Goal: Task Accomplishment & Management: Use online tool/utility

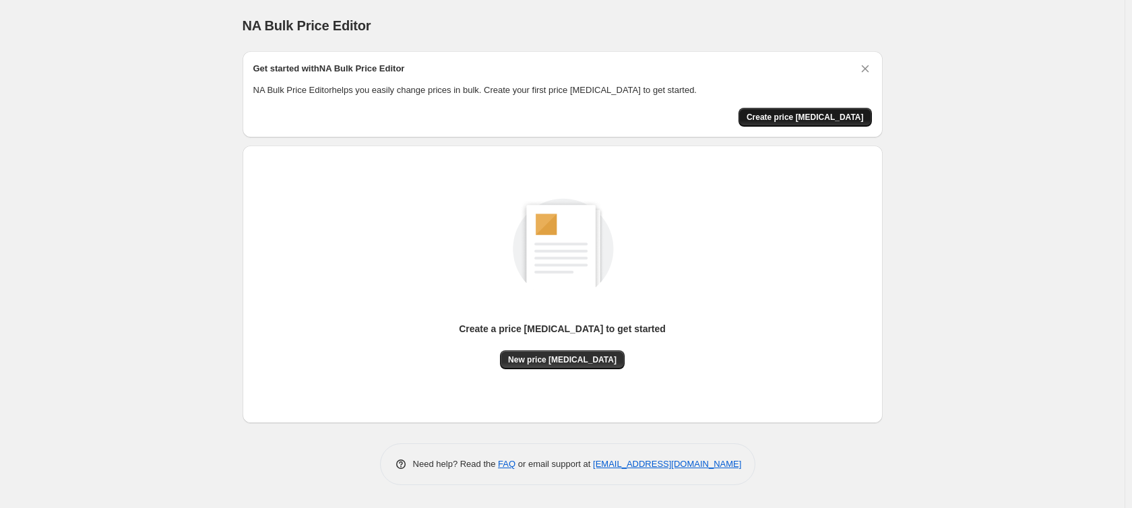
click at [862, 109] on button "Create price [MEDICAL_DATA]" at bounding box center [804, 117] width 133 height 19
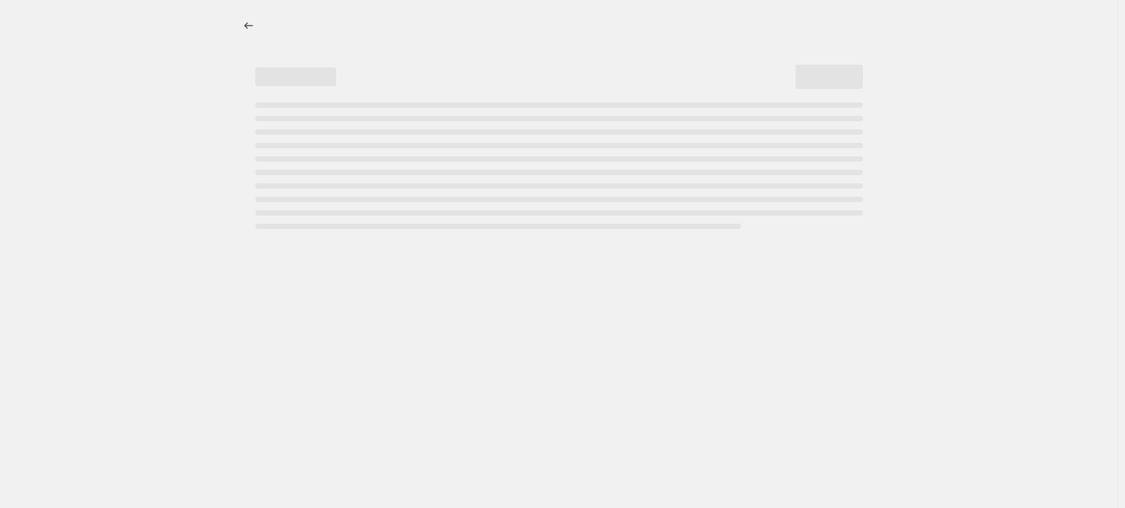
select select "percentage"
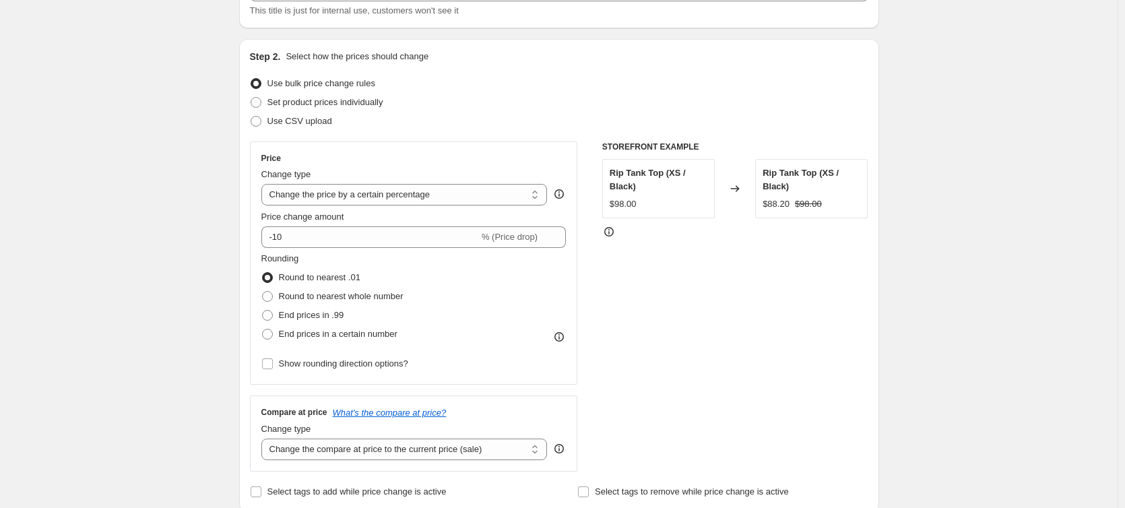
scroll to position [135, 0]
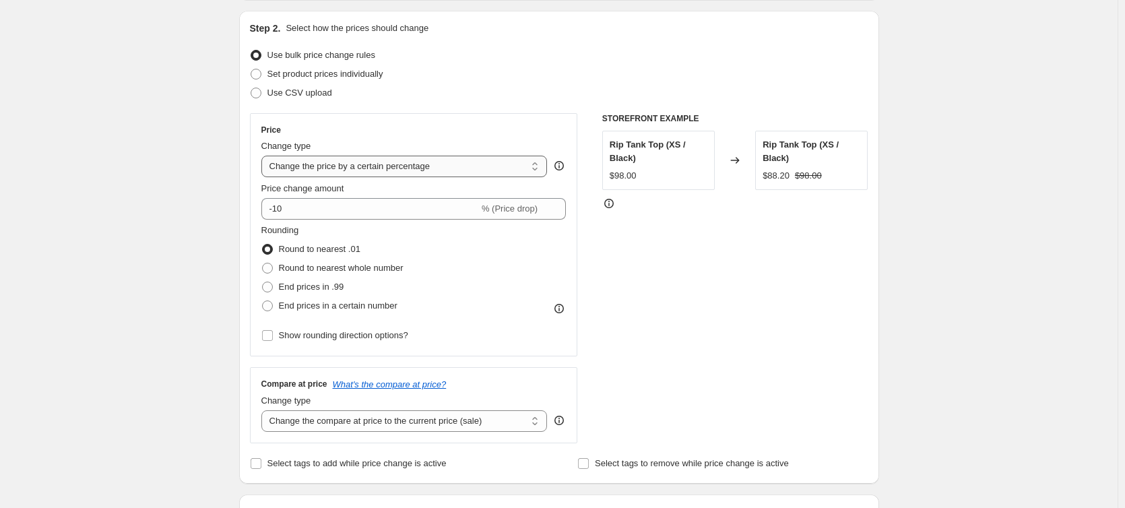
click at [513, 168] on select "Change the price to a certain amount Change the price by a certain amount Chang…" at bounding box center [404, 167] width 286 height 22
click at [264, 156] on select "Change the price to a certain amount Change the price by a certain amount Chang…" at bounding box center [404, 167] width 286 height 22
click at [325, 212] on input "-10" at bounding box center [370, 209] width 218 height 22
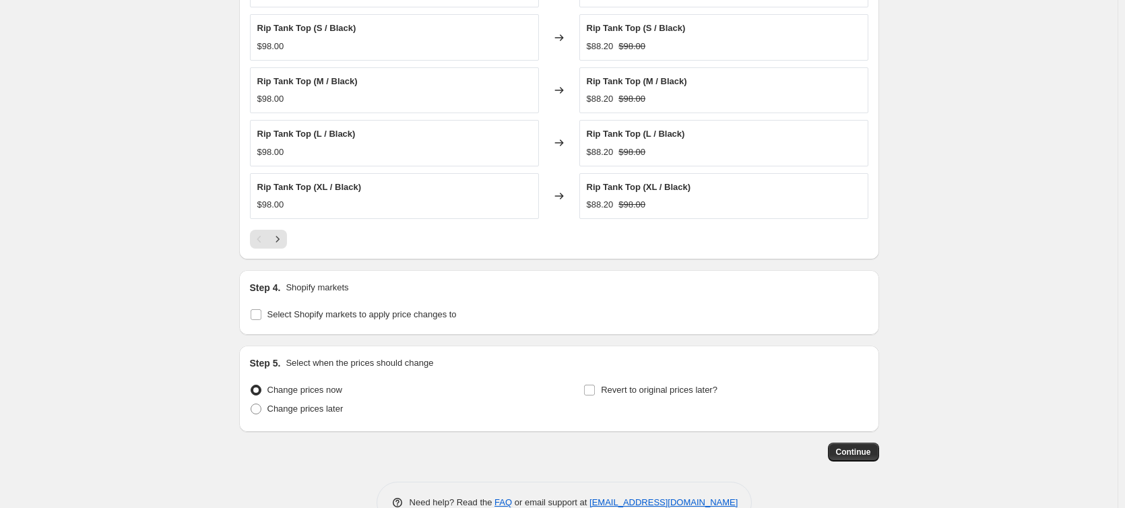
scroll to position [869, 0]
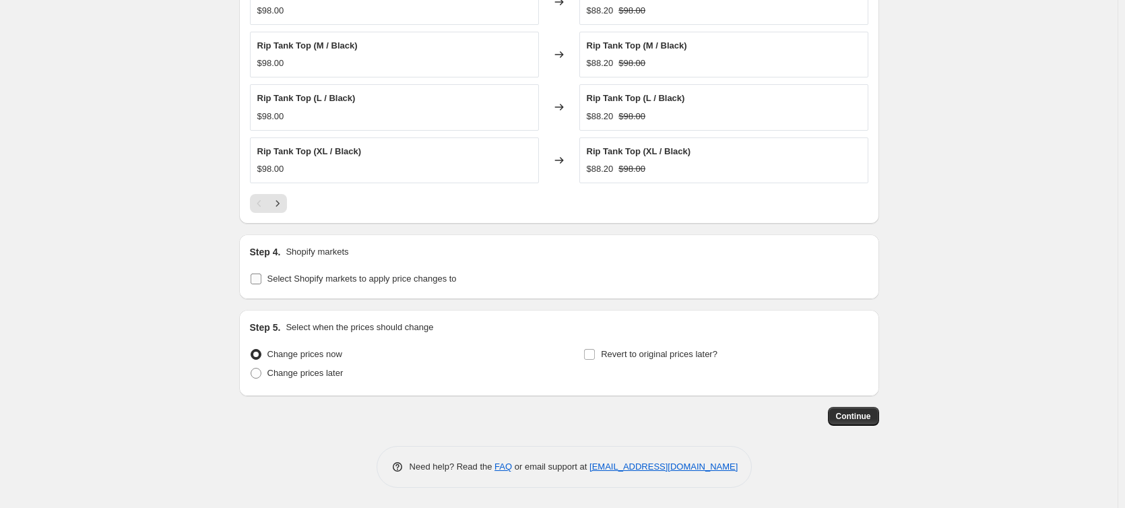
click at [375, 274] on span "Select Shopify markets to apply price changes to" at bounding box center [361, 279] width 189 height 10
click at [261, 274] on input "Select Shopify markets to apply price changes to" at bounding box center [256, 279] width 11 height 11
checkbox input "true"
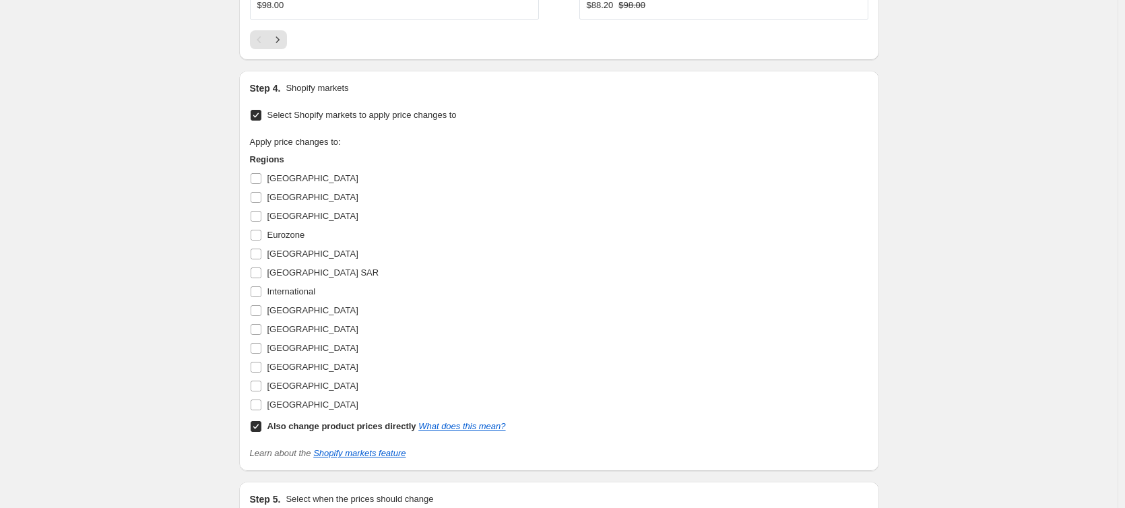
scroll to position [1004, 0]
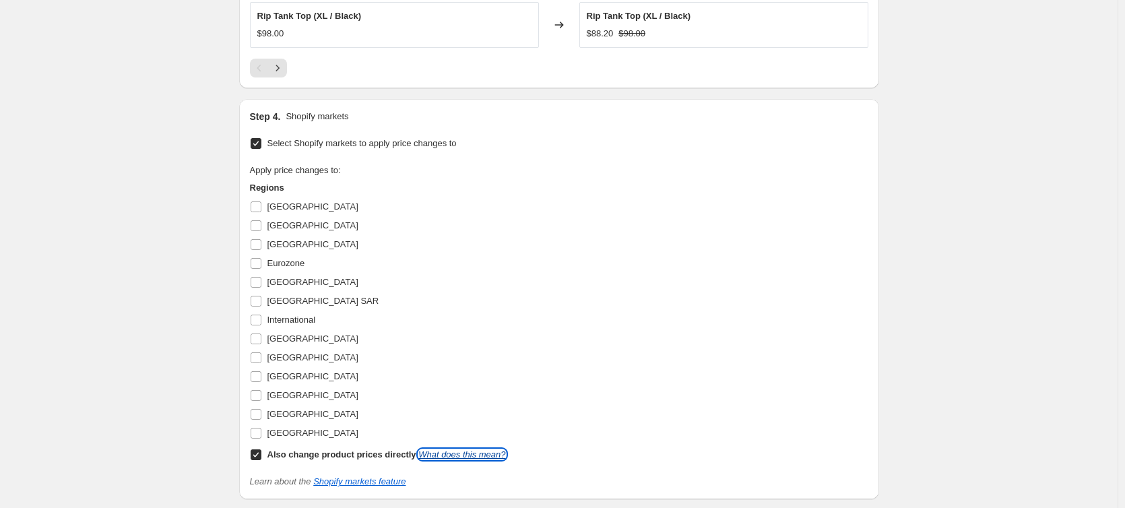
click at [428, 459] on link "What does this mean?" at bounding box center [461, 454] width 87 height 10
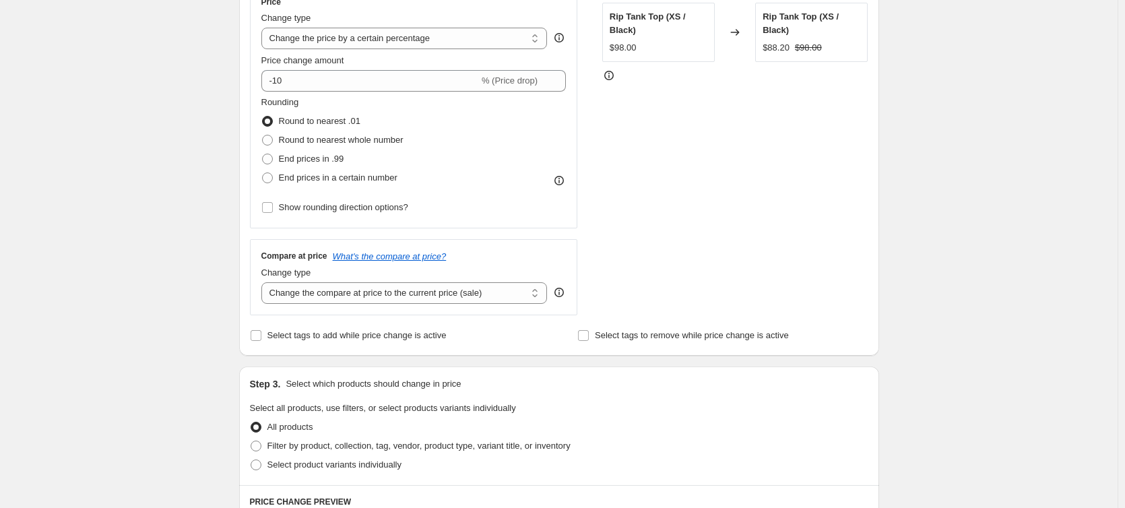
scroll to position [128, 0]
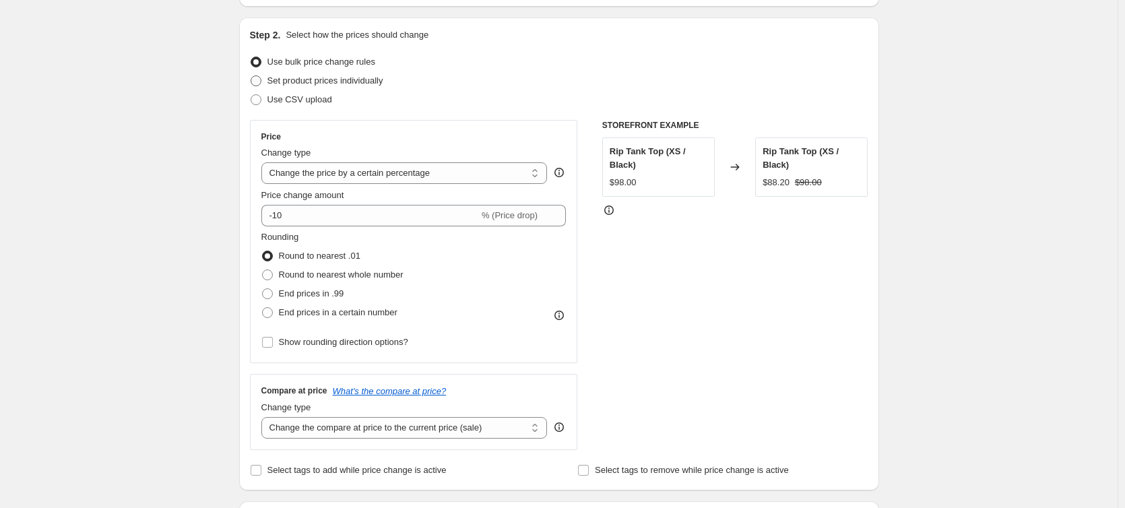
click at [356, 83] on span "Set product prices individually" at bounding box center [325, 80] width 116 height 10
click at [251, 76] on input "Set product prices individually" at bounding box center [251, 75] width 1 height 1
radio input "true"
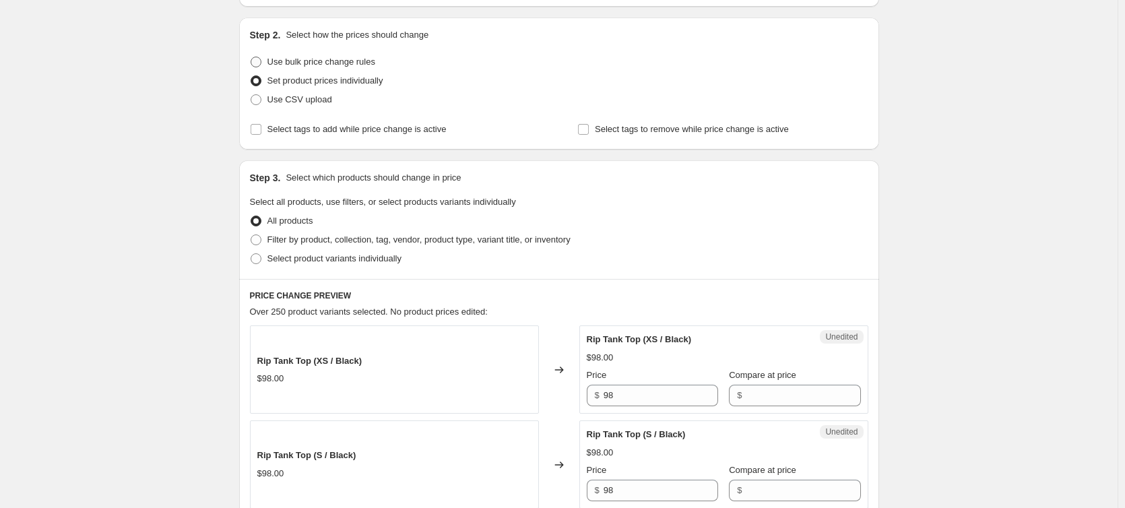
click at [315, 65] on span "Use bulk price change rules" at bounding box center [321, 62] width 108 height 10
click at [251, 57] on input "Use bulk price change rules" at bounding box center [251, 57] width 1 height 1
radio input "true"
select select "percentage"
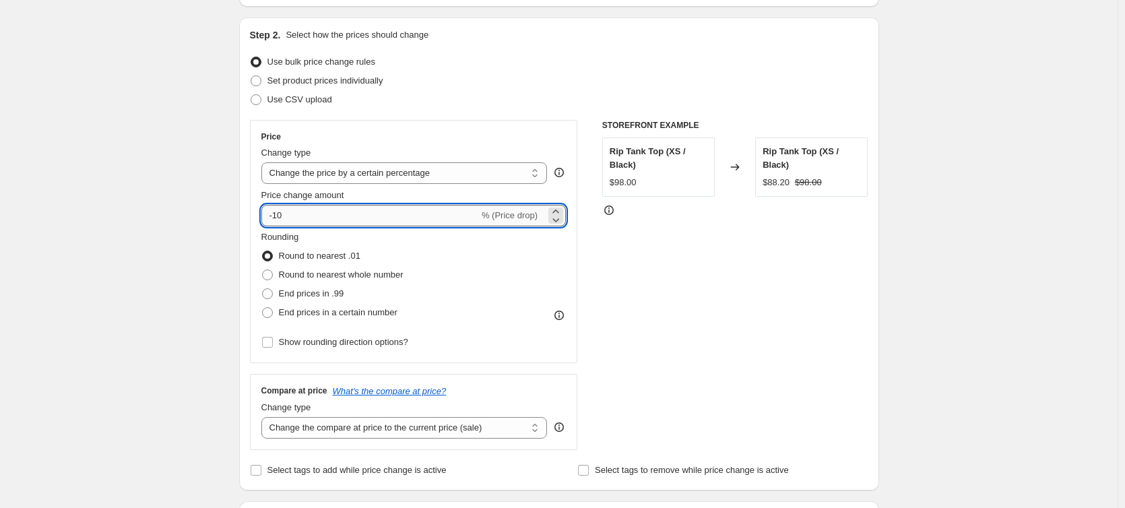
click at [334, 220] on input "-10" at bounding box center [370, 216] width 218 height 22
click at [455, 180] on select "Change the price to a certain amount Change the price by a certain amount Chang…" at bounding box center [404, 173] width 286 height 22
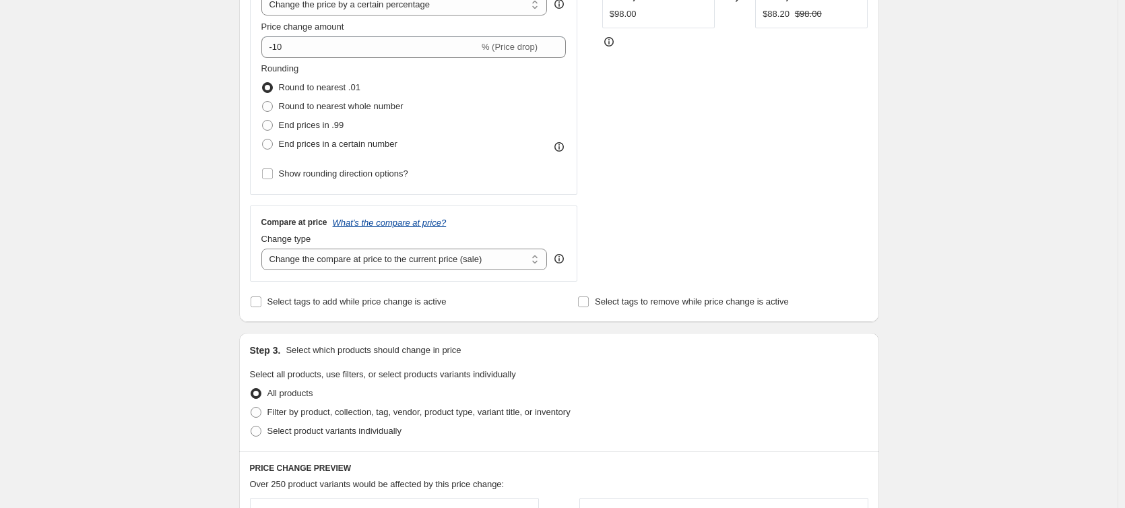
scroll to position [330, 0]
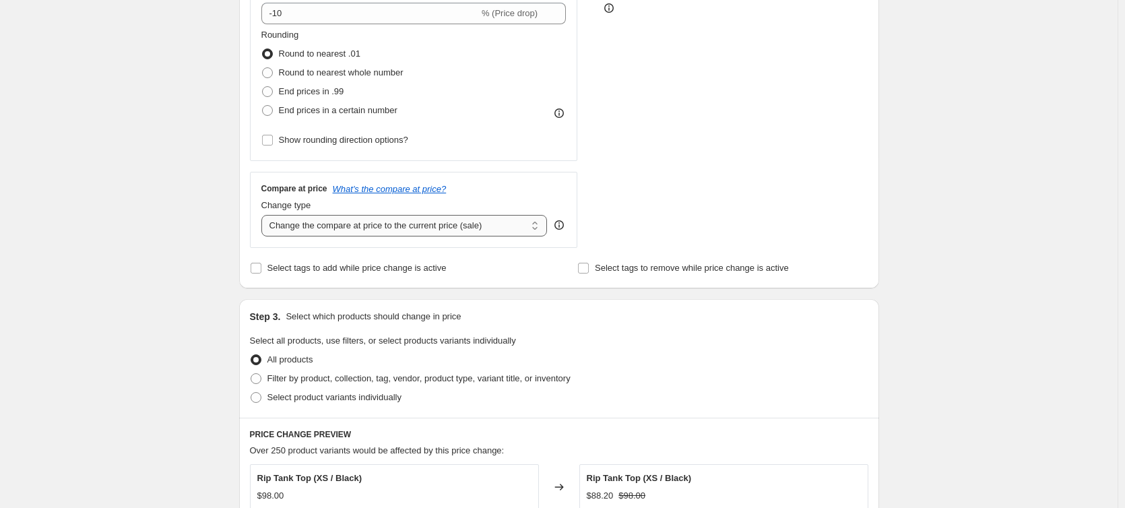
click at [527, 225] on select "Change the compare at price to the current price (sale) Change the compare at p…" at bounding box center [404, 226] width 286 height 22
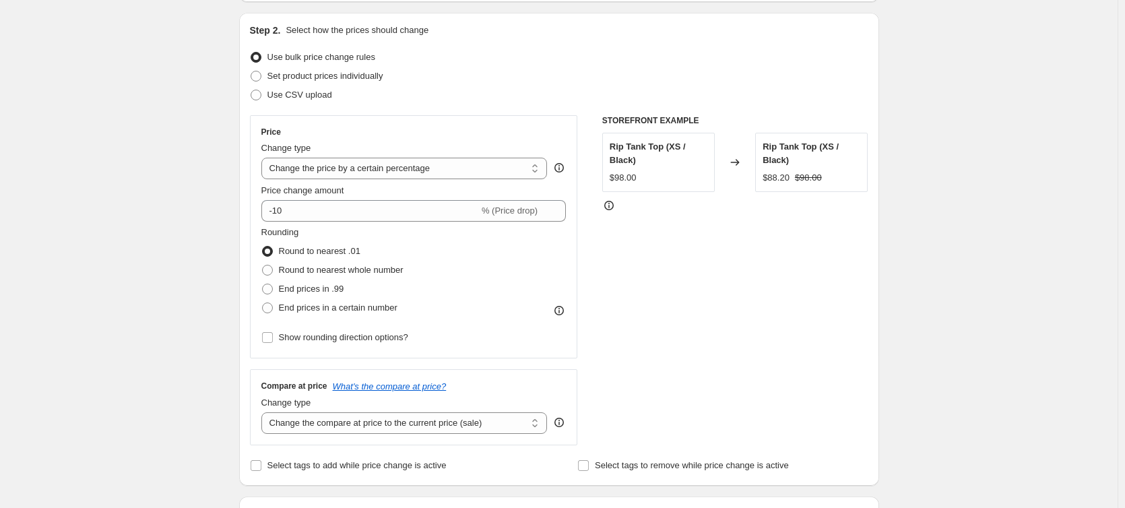
scroll to position [128, 0]
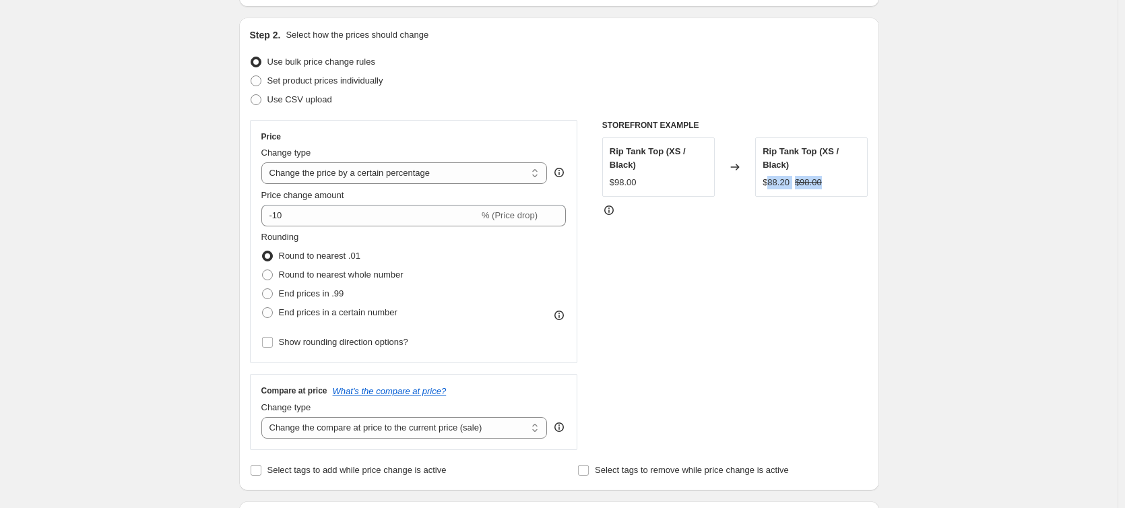
drag, startPoint x: 771, startPoint y: 184, endPoint x: 836, endPoint y: 173, distance: 65.6
click at [836, 173] on div "Rip Tank Top (XS / Black) $88.20 $98.00" at bounding box center [812, 167] width 98 height 44
click at [844, 211] on div at bounding box center [735, 209] width 266 height 13
drag, startPoint x: 641, startPoint y: 181, endPoint x: 598, endPoint y: 182, distance: 43.8
click at [598, 182] on div "Price Change type Change the price to a certain amount Change the price by a ce…" at bounding box center [559, 285] width 619 height 330
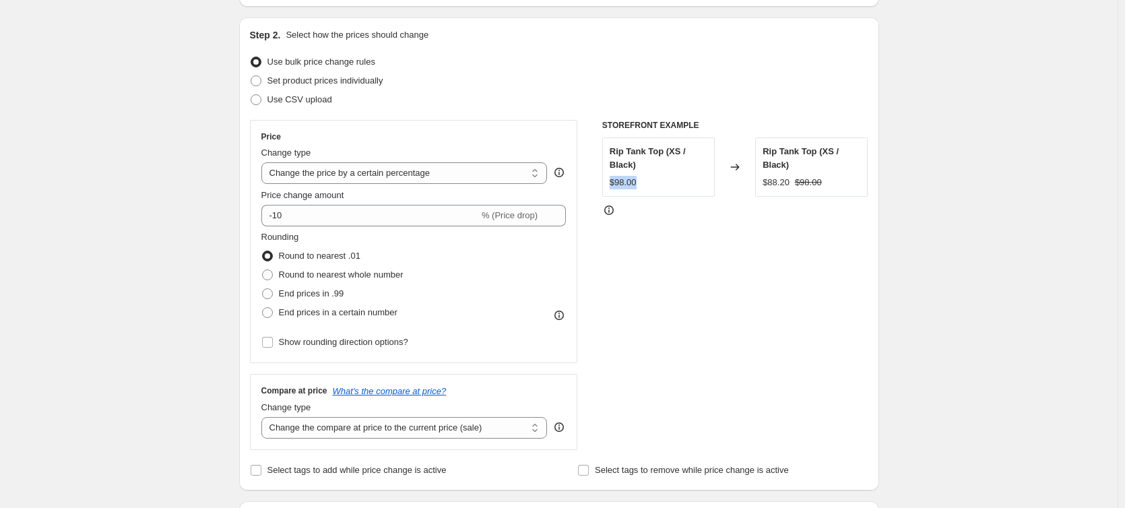
click at [663, 190] on div "Rip Tank Top (XS / Black) $98.00" at bounding box center [658, 166] width 113 height 59
drag, startPoint x: 639, startPoint y: 181, endPoint x: 606, endPoint y: 185, distance: 33.3
click at [606, 185] on div "Rip Tank Top (XS / Black) $98.00" at bounding box center [658, 166] width 113 height 59
click at [820, 190] on div "Rip Tank Top (XS / Black) $88.20 $98.00" at bounding box center [811, 166] width 113 height 59
drag, startPoint x: 827, startPoint y: 183, endPoint x: 798, endPoint y: 183, distance: 29.7
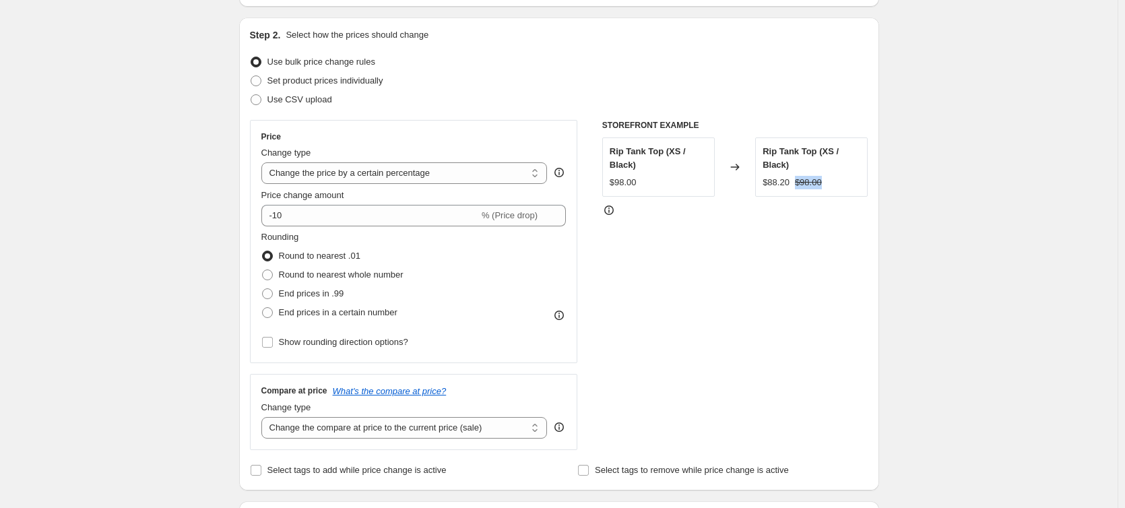
click at [798, 183] on div "$88.20 $98.00" at bounding box center [812, 182] width 98 height 13
click at [790, 180] on div "$88.20" at bounding box center [776, 182] width 27 height 13
drag, startPoint x: 788, startPoint y: 183, endPoint x: 751, endPoint y: 181, distance: 37.8
click at [751, 181] on div "Rip Tank Top (XS / Black) $98.00 Changed to Rip Tank Top (XS / Black) $88.20 $9…" at bounding box center [735, 166] width 266 height 59
click at [785, 218] on div "STOREFRONT EXAMPLE Rip Tank Top (XS / Black) $98.00 Changed to Rip Tank Top (XS…" at bounding box center [735, 285] width 266 height 330
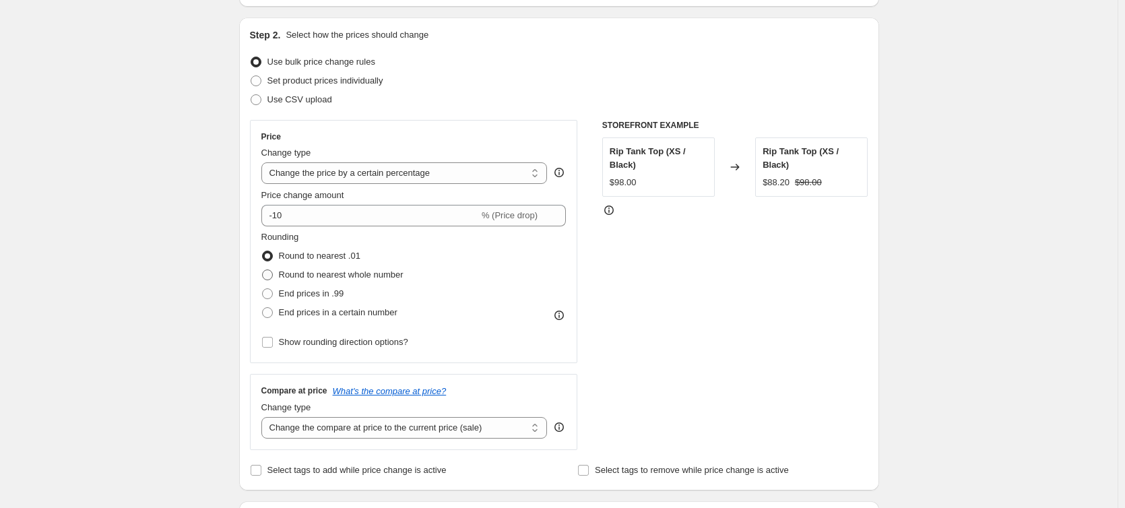
click at [331, 273] on span "Round to nearest whole number" at bounding box center [341, 275] width 125 height 10
click at [263, 270] on input "Round to nearest whole number" at bounding box center [262, 270] width 1 height 1
radio input "true"
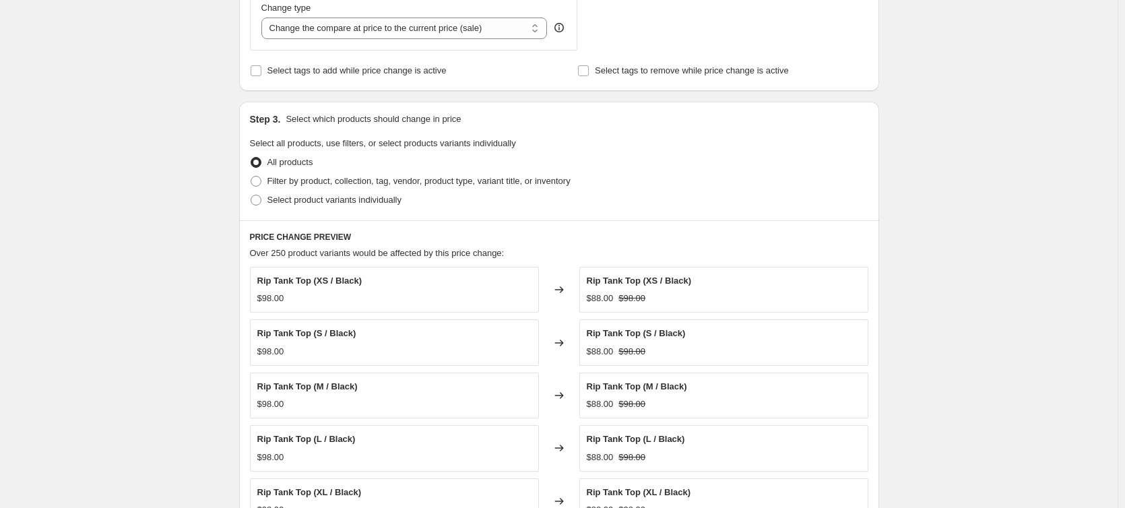
scroll to position [532, 0]
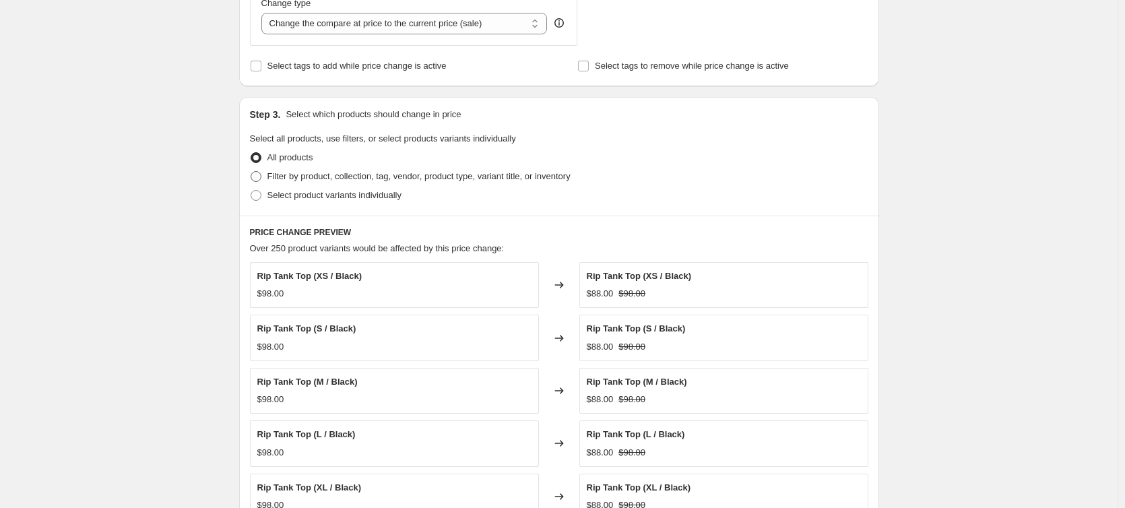
click at [301, 180] on span "Filter by product, collection, tag, vendor, product type, variant title, or inv…" at bounding box center [418, 176] width 303 height 10
click at [251, 172] on input "Filter by product, collection, tag, vendor, product type, variant title, or inv…" at bounding box center [251, 171] width 1 height 1
radio input "true"
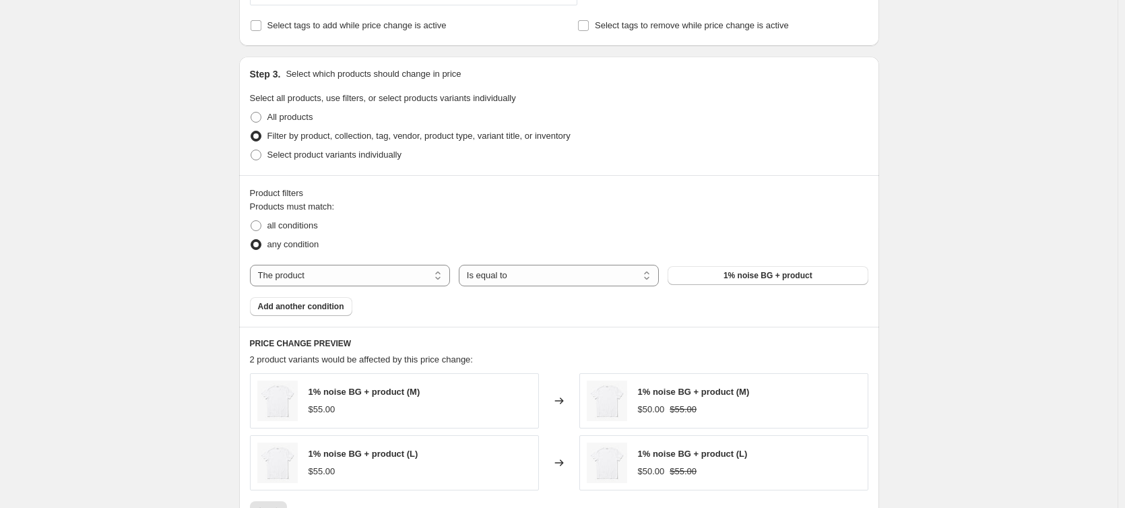
scroll to position [600, 0]
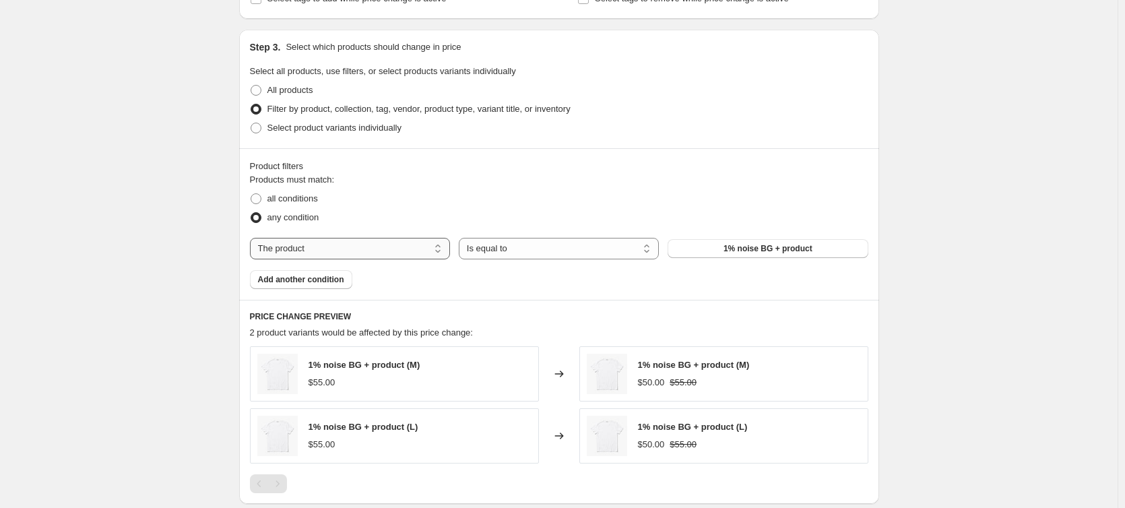
click at [397, 255] on select "The product The product's collection The product's tag The product's vendor The…" at bounding box center [350, 249] width 200 height 22
select select "tag"
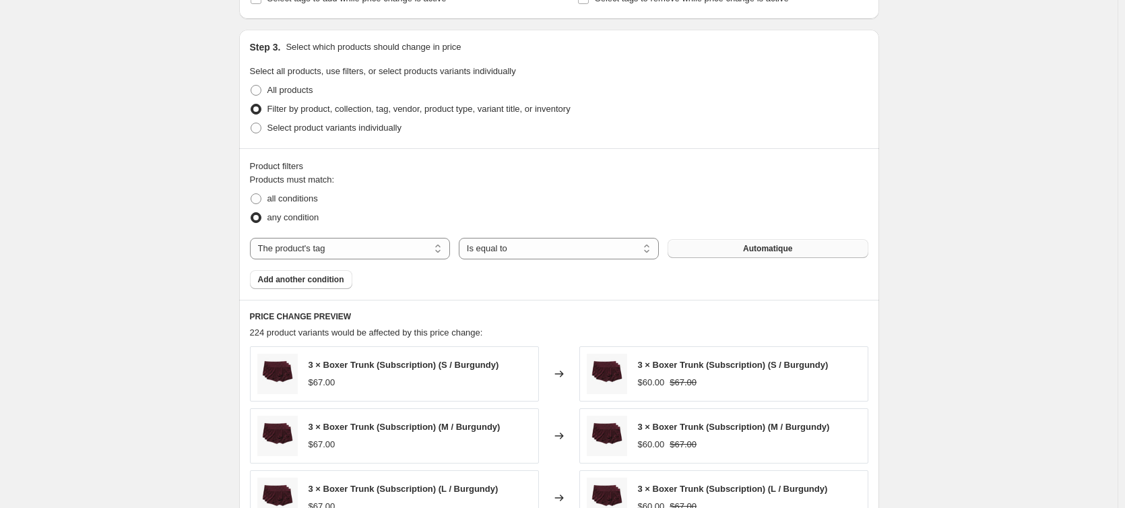
click at [806, 246] on button "Automatique" at bounding box center [768, 248] width 200 height 19
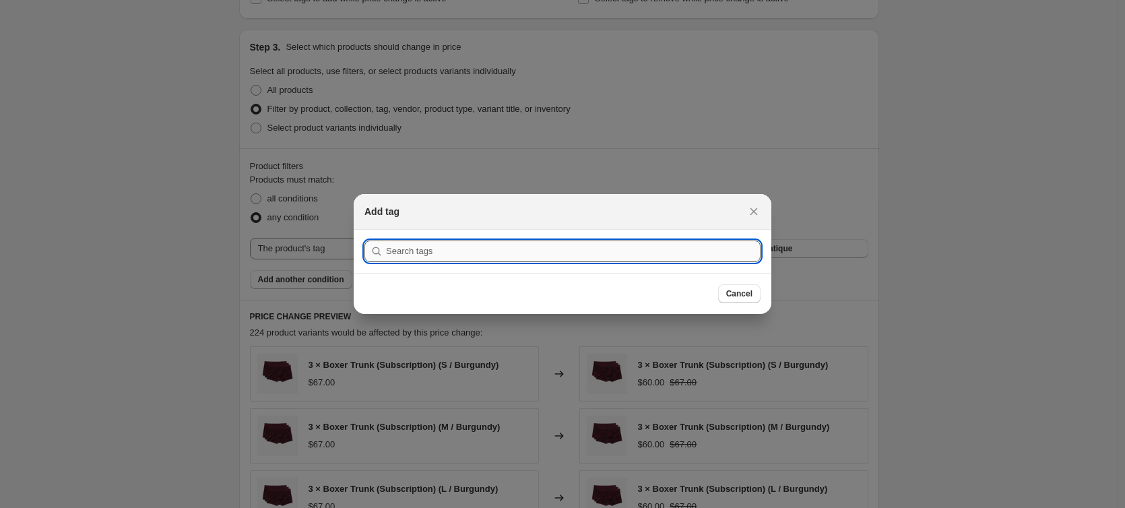
click at [644, 249] on input ":r5v:" at bounding box center [573, 252] width 375 height 22
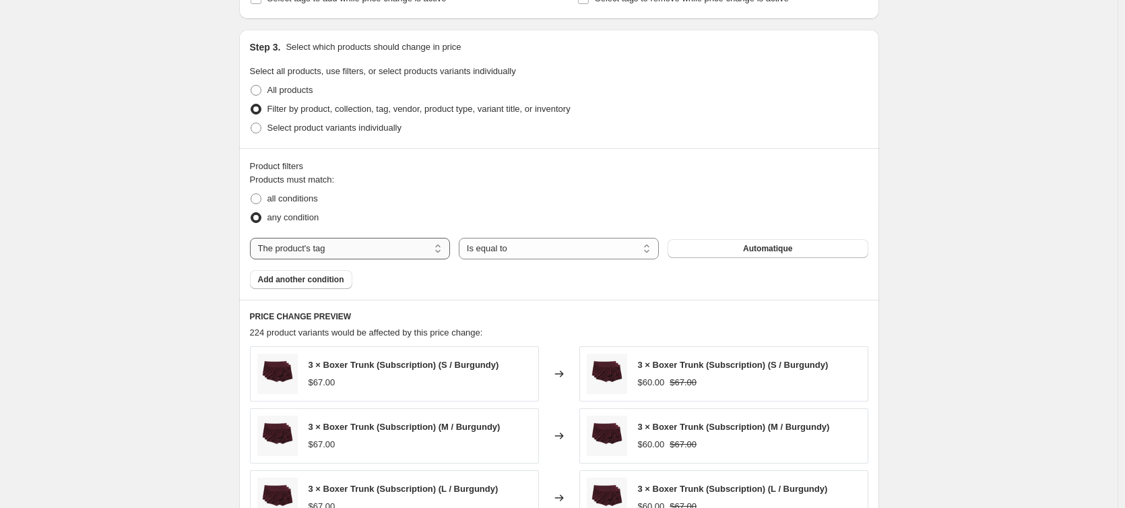
click at [410, 251] on select "The product The product's collection The product's tag The product's vendor The…" at bounding box center [350, 249] width 200 height 22
click at [253, 238] on select "The product The product's collection The product's tag The product's vendor The…" at bounding box center [350, 249] width 200 height 22
click at [727, 243] on button "Automatique" at bounding box center [768, 248] width 200 height 19
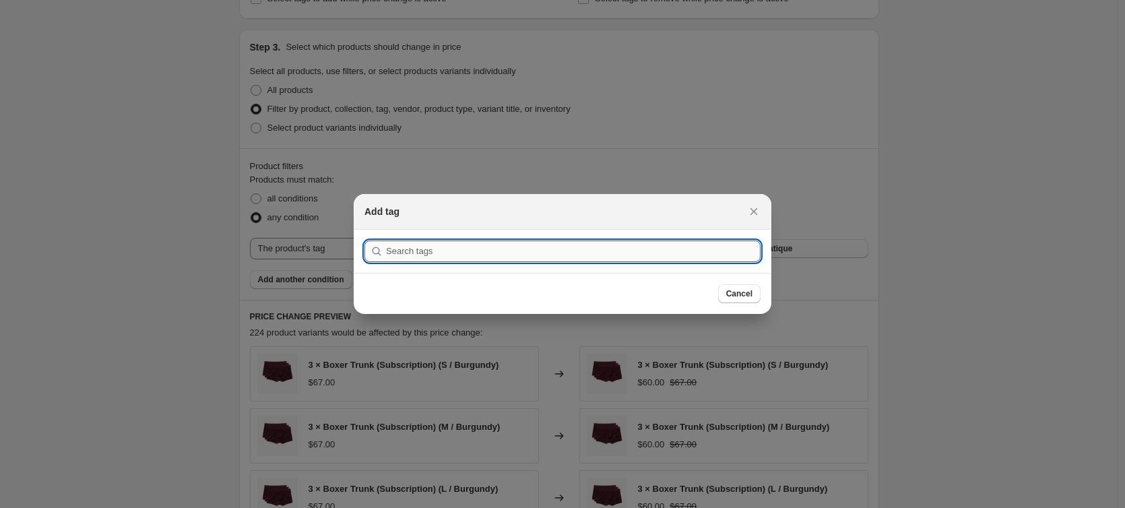
click at [725, 251] on input ":r5v:" at bounding box center [573, 252] width 375 height 22
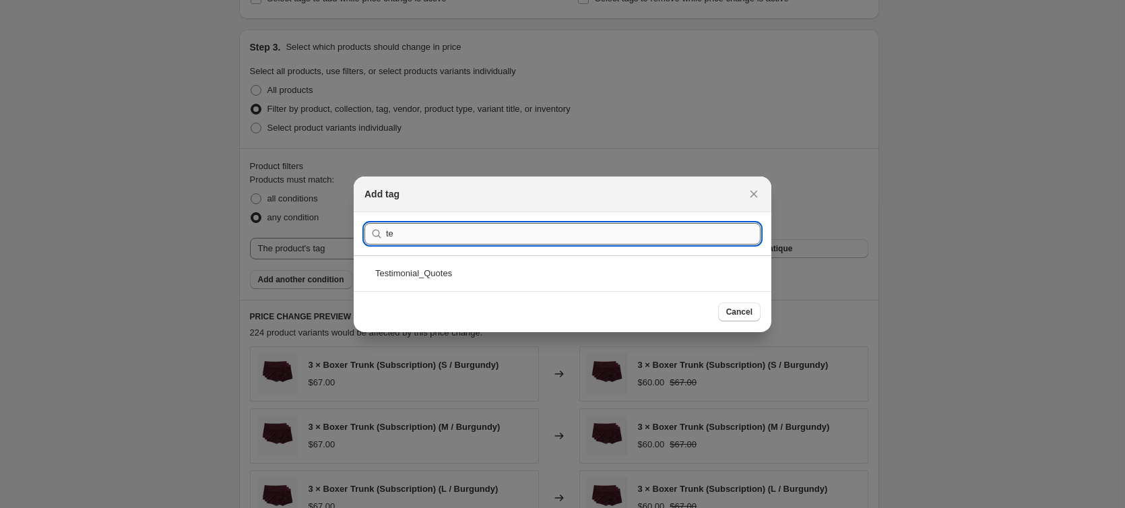
type input "t"
type input "a"
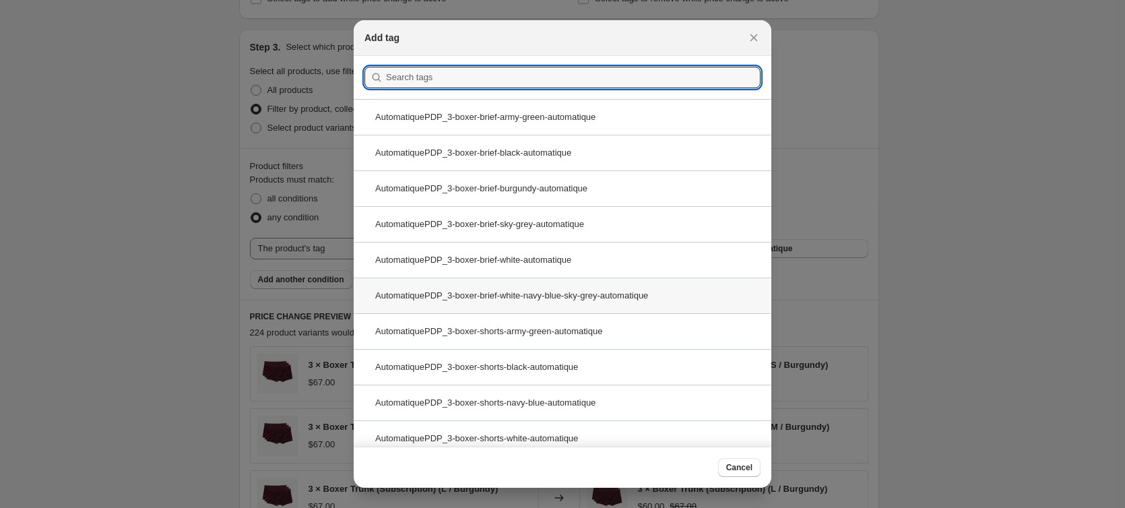
type input "b"
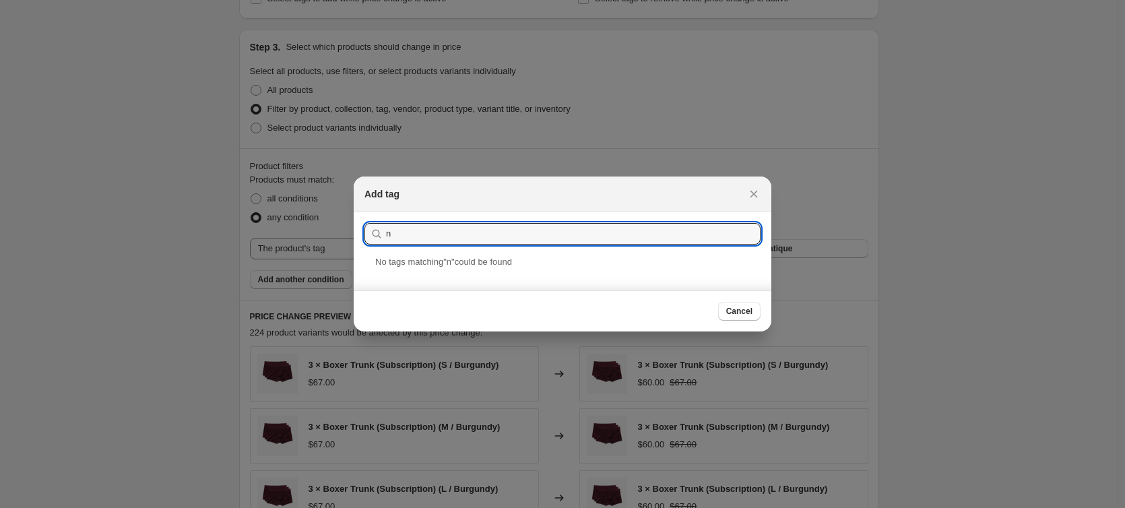
type input "n"
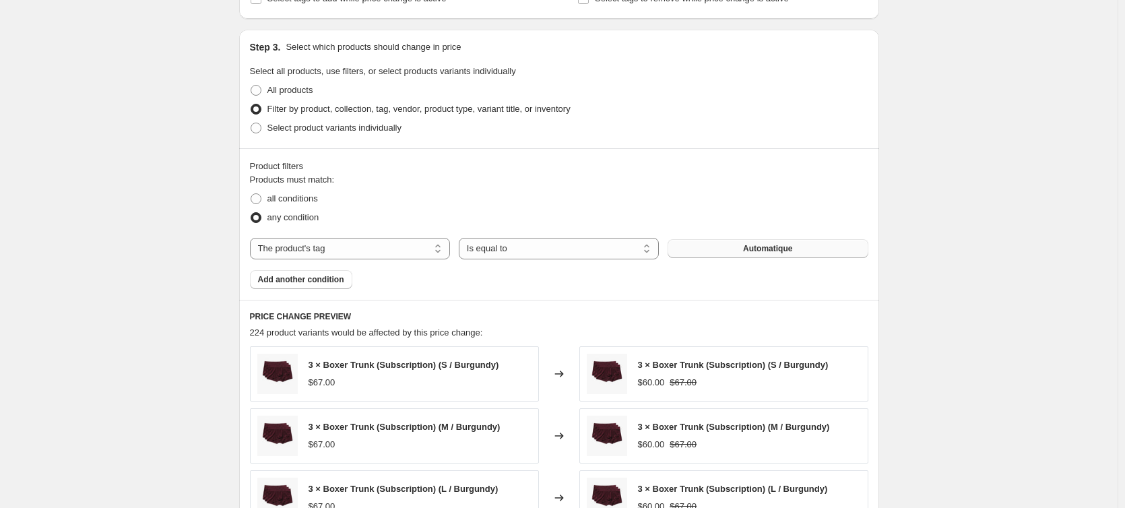
click at [824, 241] on button "Automatique" at bounding box center [768, 248] width 200 height 19
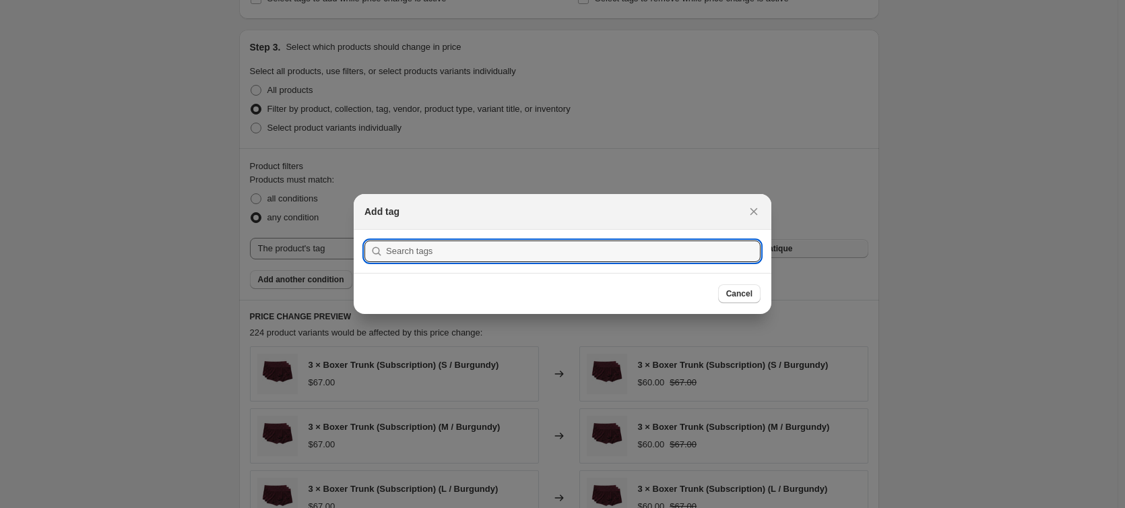
scroll to position [0, 0]
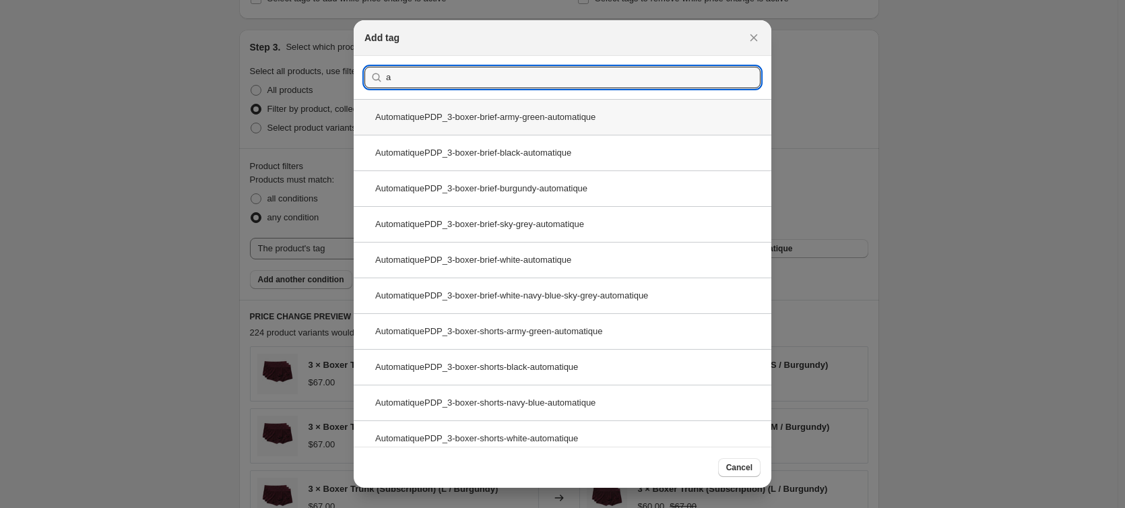
type input "a"
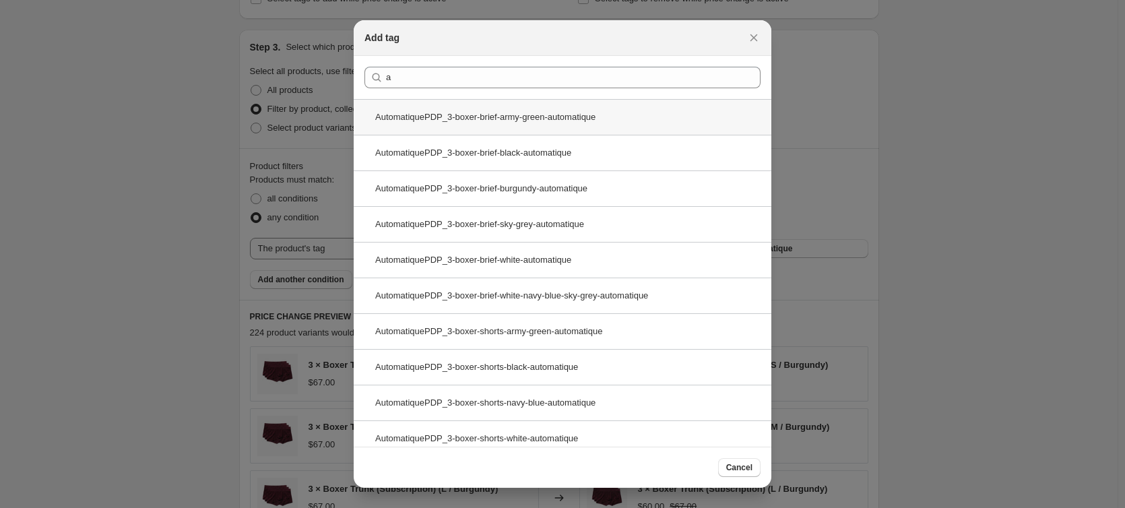
drag, startPoint x: 502, startPoint y: 117, endPoint x: 502, endPoint y: 129, distance: 12.1
click at [502, 118] on div "AutomatiquePDP_3-boxer-brief-army-green-automatique" at bounding box center [563, 117] width 418 height 36
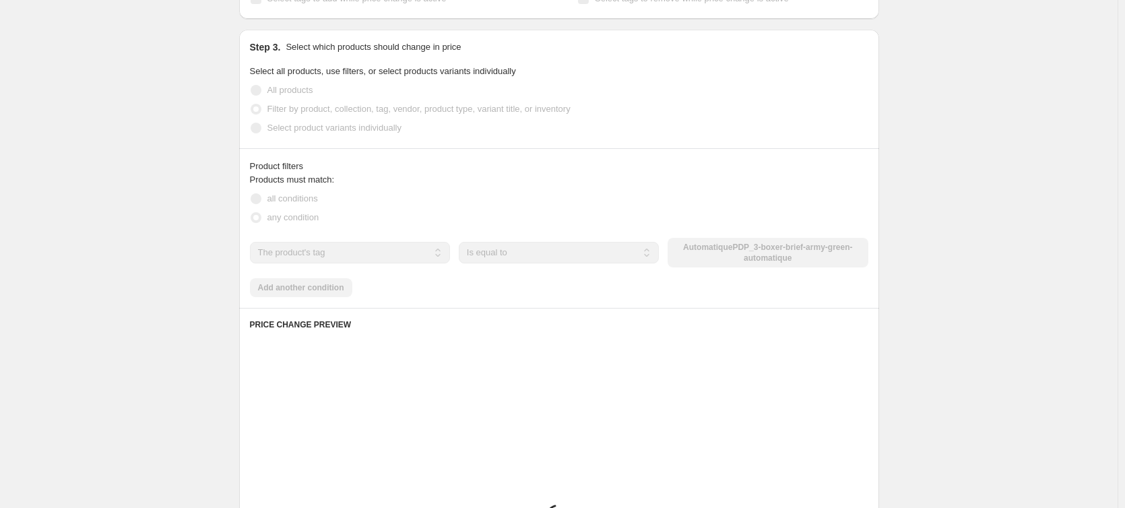
drag, startPoint x: 502, startPoint y: 154, endPoint x: 505, endPoint y: 164, distance: 11.1
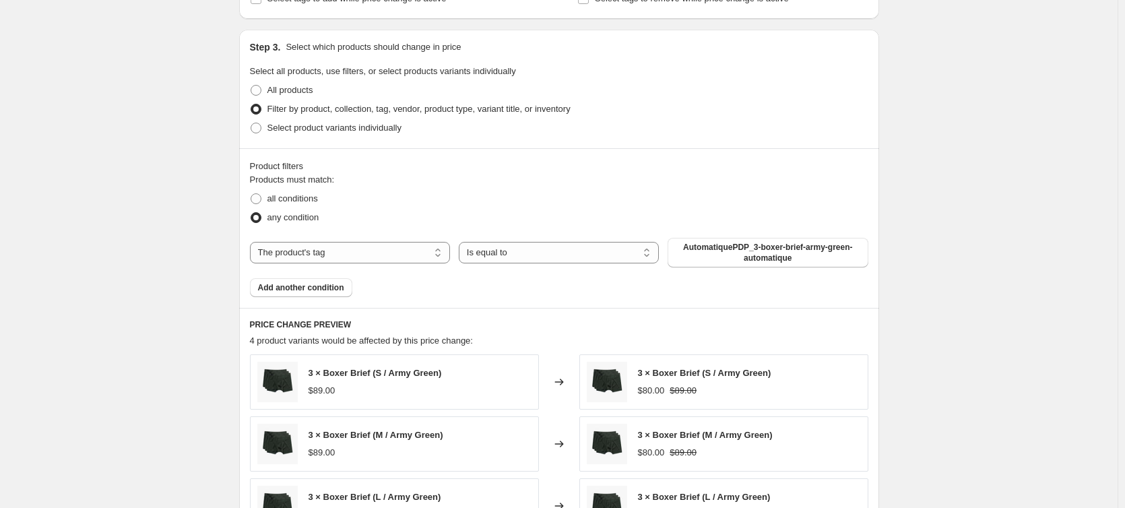
click at [198, 227] on div "Create new price [MEDICAL_DATA]. This page is ready Create new price [MEDICAL_D…" at bounding box center [559, 328] width 1118 height 1856
click at [203, 276] on div "Create new price [MEDICAL_DATA]. This page is ready Create new price [MEDICAL_D…" at bounding box center [559, 328] width 1118 height 1856
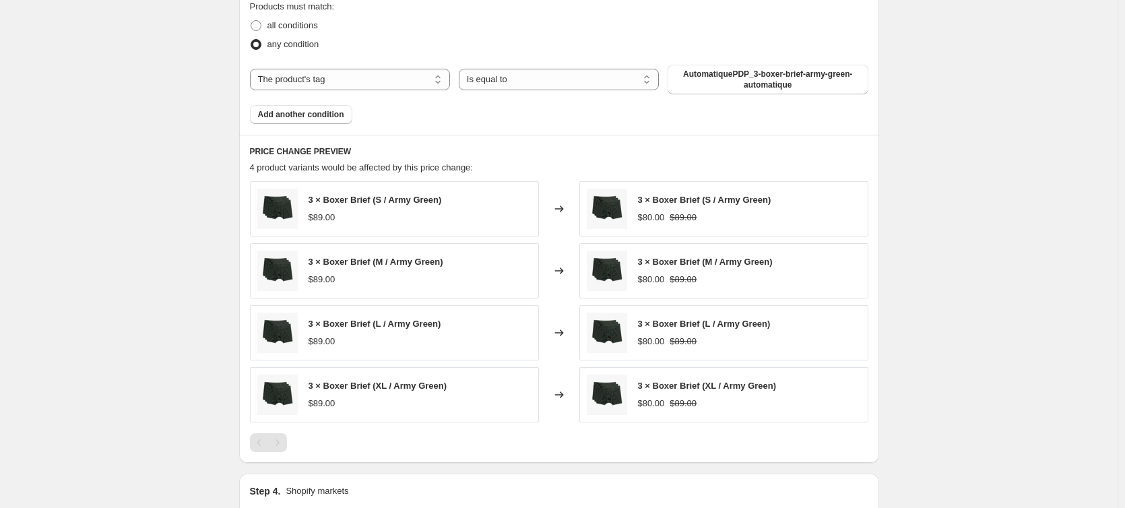
scroll to position [802, 0]
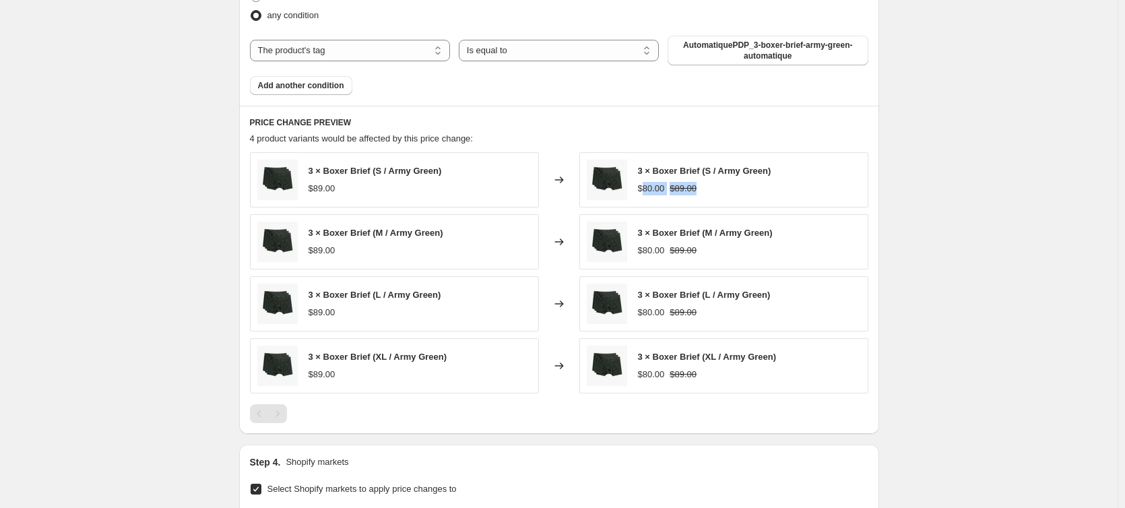
drag, startPoint x: 647, startPoint y: 190, endPoint x: 717, endPoint y: 189, distance: 69.4
click at [717, 189] on div "$80.00 $89.00" at bounding box center [704, 188] width 133 height 13
click at [732, 197] on div "3 × Boxer Brief (S / Army Green) $80.00 $89.00" at bounding box center [723, 179] width 289 height 55
click at [732, 190] on div "$80.00 $89.00" at bounding box center [704, 188] width 133 height 13
click at [752, 193] on div "$80.00 $89.00" at bounding box center [704, 188] width 133 height 13
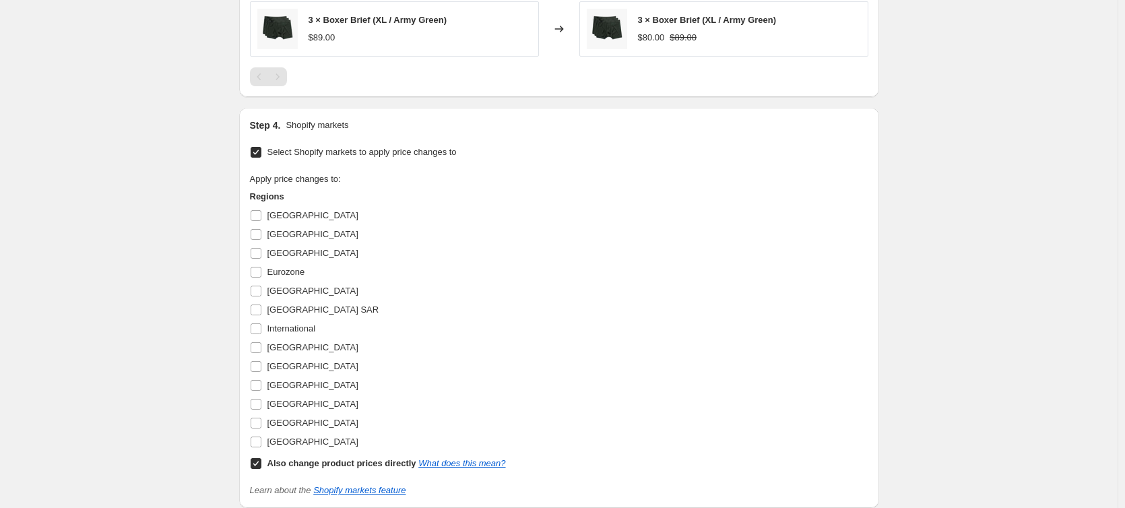
scroll to position [1206, 0]
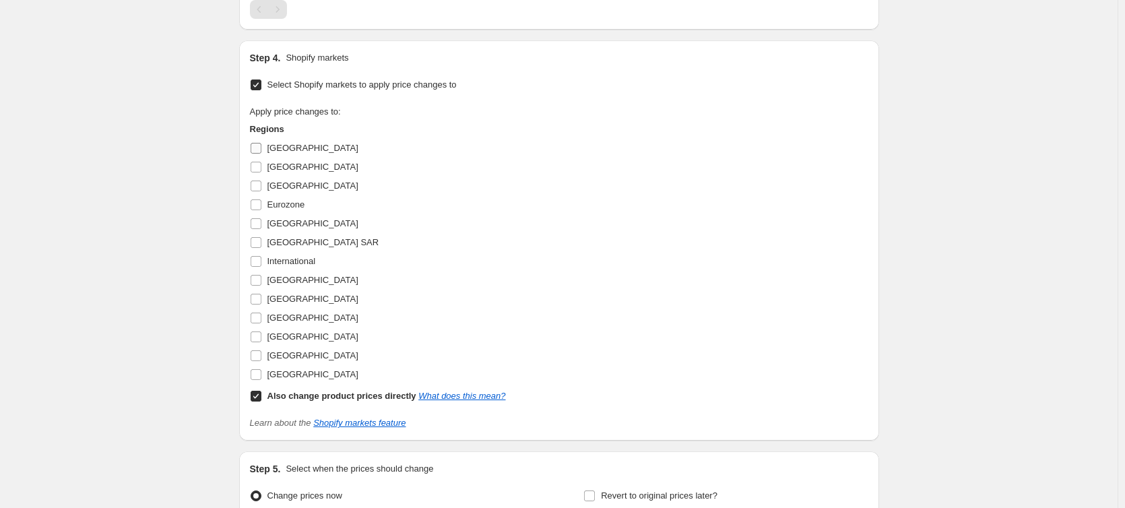
click at [280, 148] on span "[GEOGRAPHIC_DATA]" at bounding box center [312, 148] width 91 height 10
click at [261, 148] on input "[GEOGRAPHIC_DATA]" at bounding box center [256, 148] width 11 height 11
checkbox input "true"
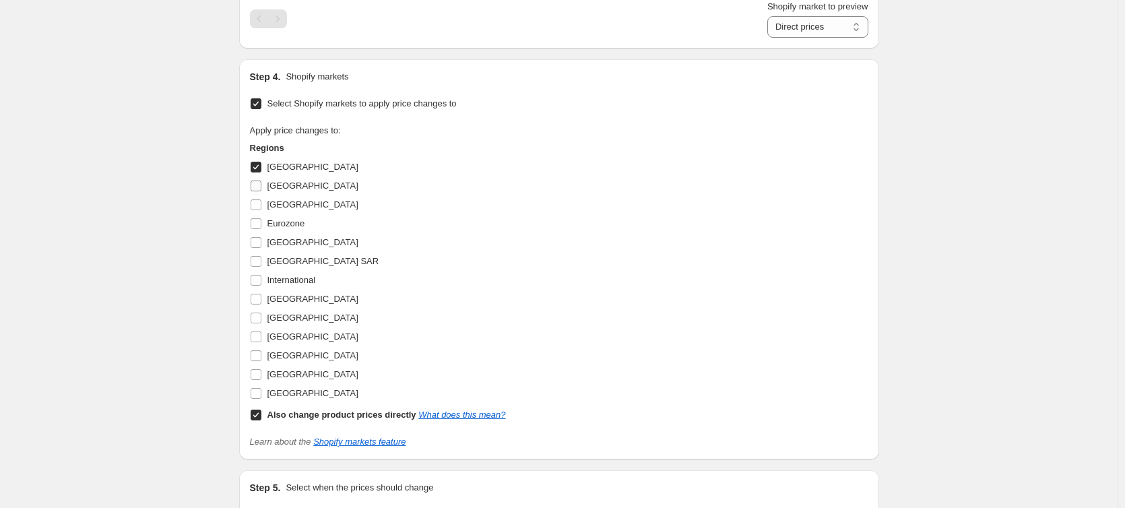
click at [288, 185] on span "[GEOGRAPHIC_DATA]" at bounding box center [312, 186] width 91 height 10
click at [261, 185] on input "[GEOGRAPHIC_DATA]" at bounding box center [256, 186] width 11 height 11
checkbox input "true"
click at [292, 213] on label "[GEOGRAPHIC_DATA]" at bounding box center [304, 204] width 108 height 19
click at [261, 210] on input "[GEOGRAPHIC_DATA]" at bounding box center [256, 204] width 11 height 11
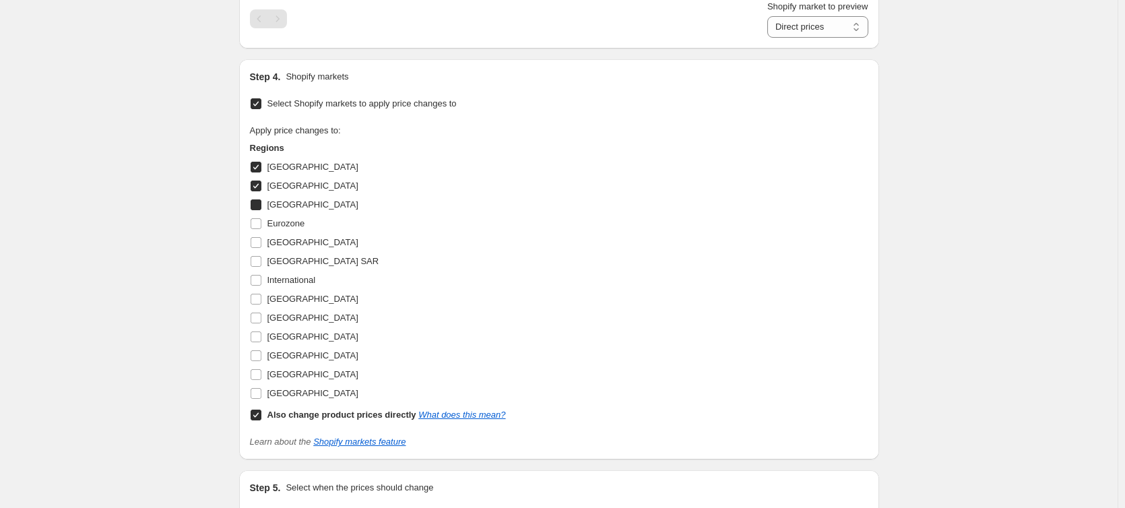
checkbox input "true"
click at [292, 222] on span "Eurozone" at bounding box center [286, 223] width 38 height 10
click at [261, 222] on input "Eurozone" at bounding box center [256, 223] width 11 height 11
checkbox input "true"
click at [292, 241] on span "[GEOGRAPHIC_DATA]" at bounding box center [312, 242] width 91 height 10
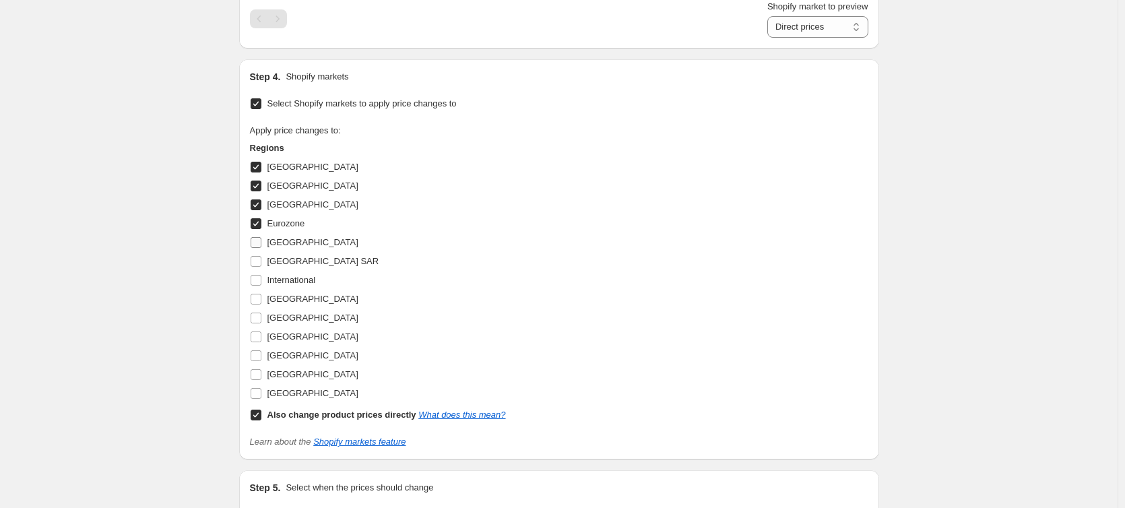
click at [261, 241] on input "[GEOGRAPHIC_DATA]" at bounding box center [256, 242] width 11 height 11
checkbox input "true"
click at [294, 263] on span "[GEOGRAPHIC_DATA] SAR" at bounding box center [323, 261] width 112 height 10
click at [261, 263] on input "[GEOGRAPHIC_DATA] SAR" at bounding box center [256, 261] width 11 height 11
checkbox input "true"
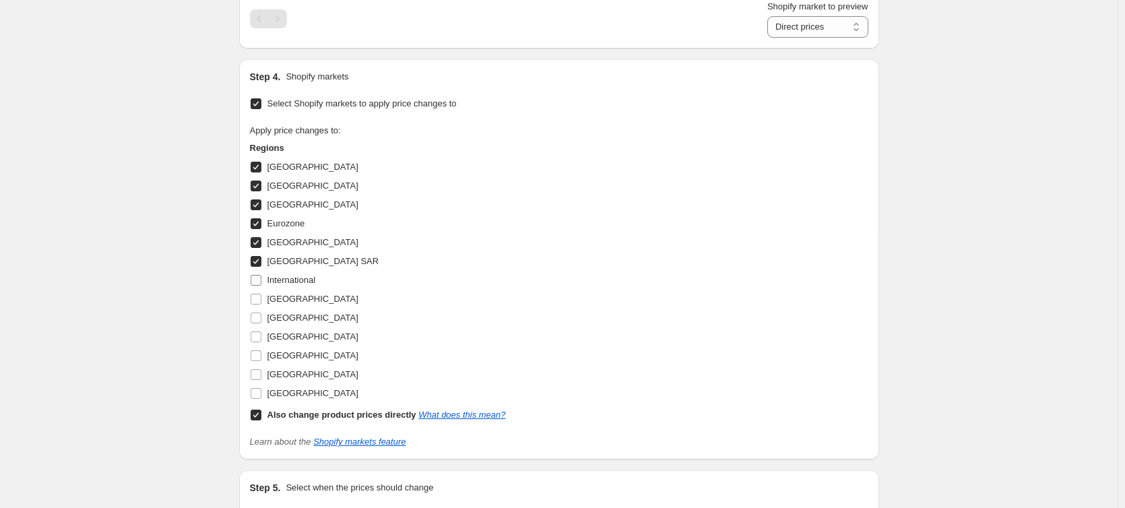
click at [295, 284] on span "International" at bounding box center [291, 280] width 49 height 10
click at [261, 284] on input "International" at bounding box center [256, 280] width 11 height 11
checkbox input "true"
click at [286, 297] on span "[GEOGRAPHIC_DATA]" at bounding box center [312, 299] width 91 height 10
click at [261, 297] on input "[GEOGRAPHIC_DATA]" at bounding box center [256, 299] width 11 height 11
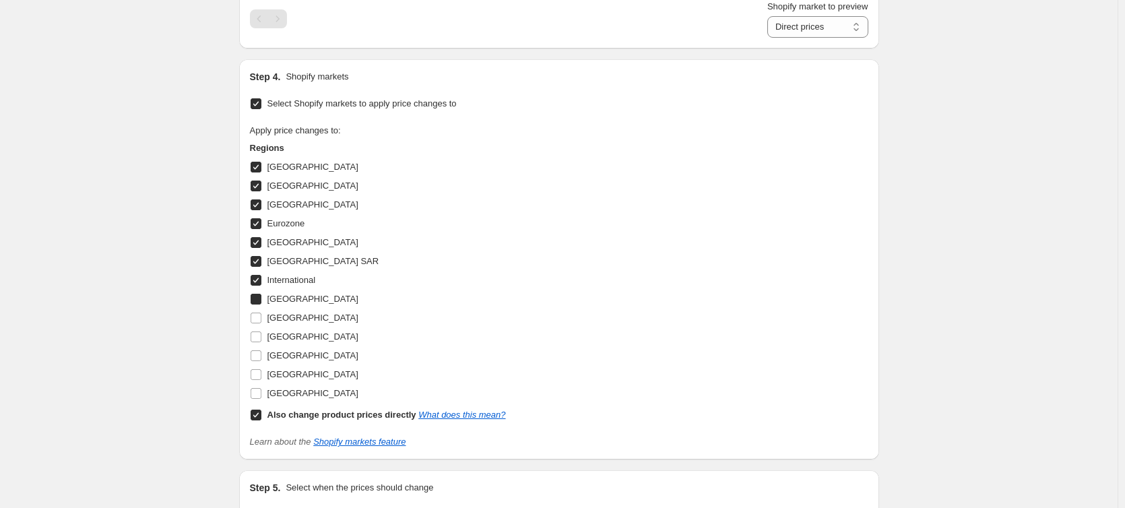
checkbox input "true"
click at [276, 319] on span "[GEOGRAPHIC_DATA]" at bounding box center [312, 318] width 91 height 10
click at [261, 319] on input "[GEOGRAPHIC_DATA]" at bounding box center [256, 318] width 11 height 11
checkbox input "true"
click at [273, 339] on span "[GEOGRAPHIC_DATA]" at bounding box center [312, 336] width 91 height 10
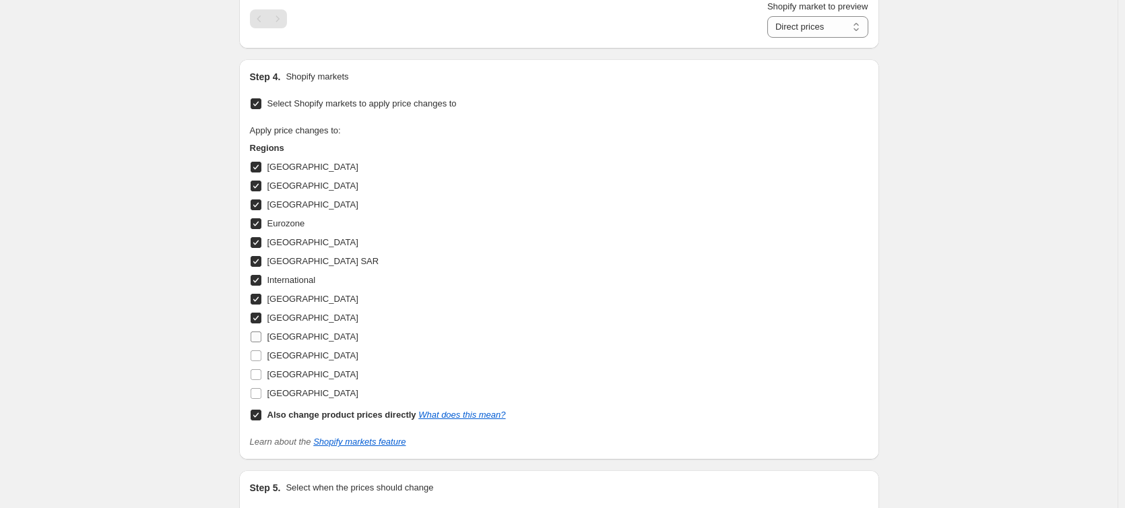
click at [261, 339] on input "[GEOGRAPHIC_DATA]" at bounding box center [256, 336] width 11 height 11
checkbox input "true"
click at [278, 353] on span "[GEOGRAPHIC_DATA]" at bounding box center [312, 355] width 91 height 10
click at [261, 353] on input "[GEOGRAPHIC_DATA]" at bounding box center [256, 355] width 11 height 11
checkbox input "true"
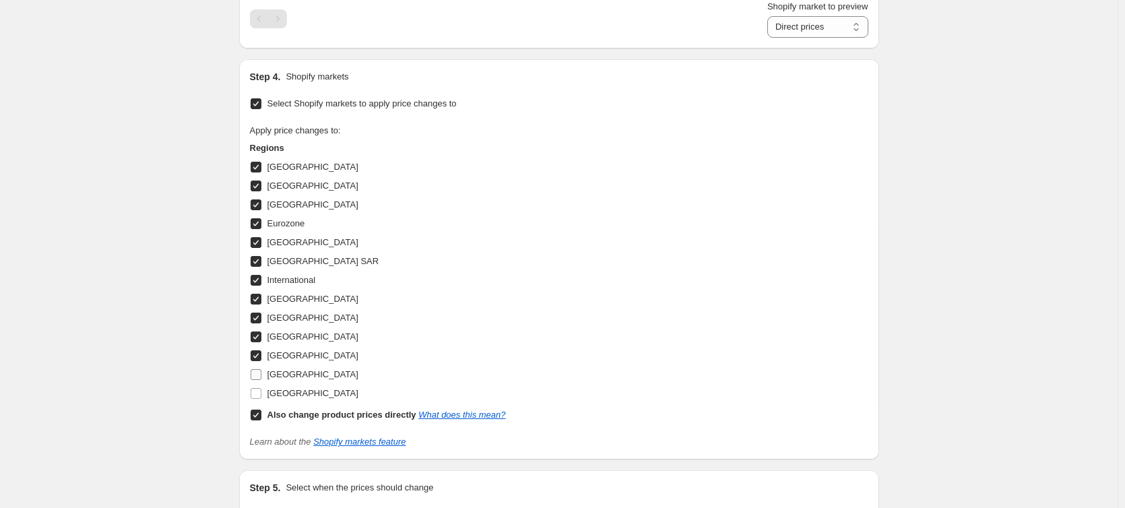
click at [283, 371] on span "[GEOGRAPHIC_DATA]" at bounding box center [312, 374] width 91 height 10
click at [261, 371] on input "[GEOGRAPHIC_DATA]" at bounding box center [256, 374] width 11 height 11
checkbox input "true"
click at [289, 393] on span "[GEOGRAPHIC_DATA]" at bounding box center [312, 393] width 91 height 10
click at [261, 393] on input "[GEOGRAPHIC_DATA]" at bounding box center [256, 393] width 11 height 11
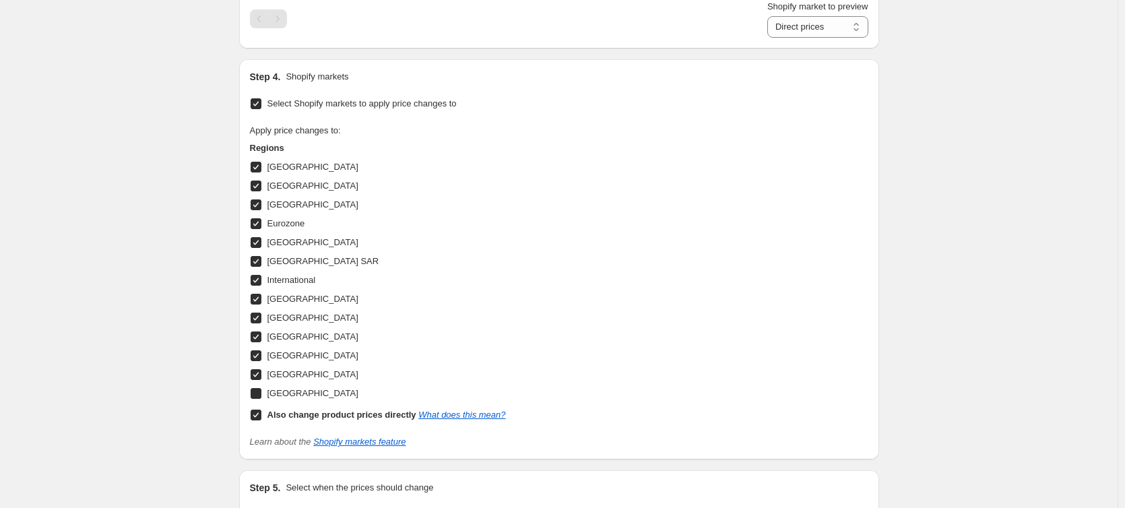
checkbox input "true"
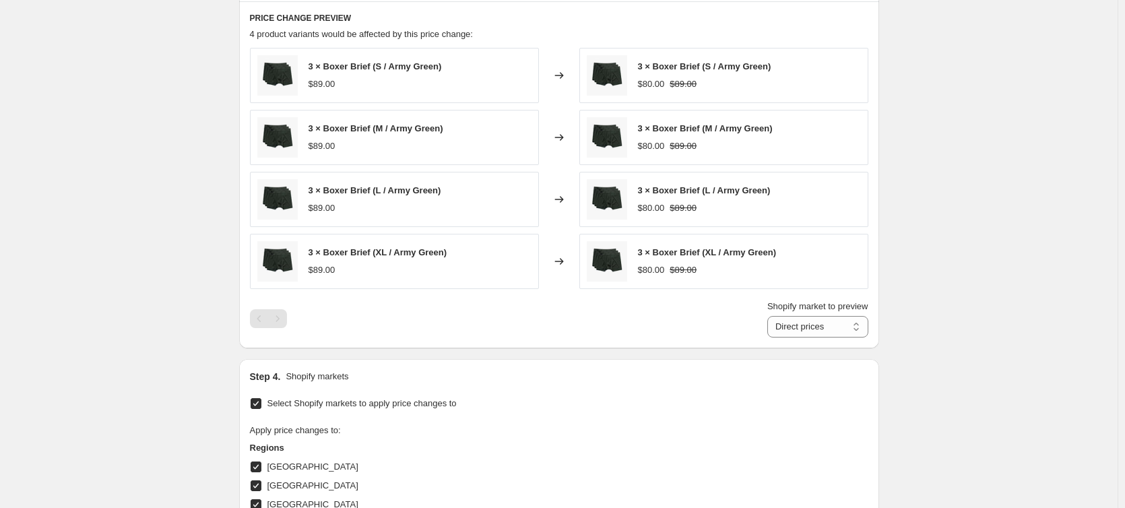
scroll to position [937, 0]
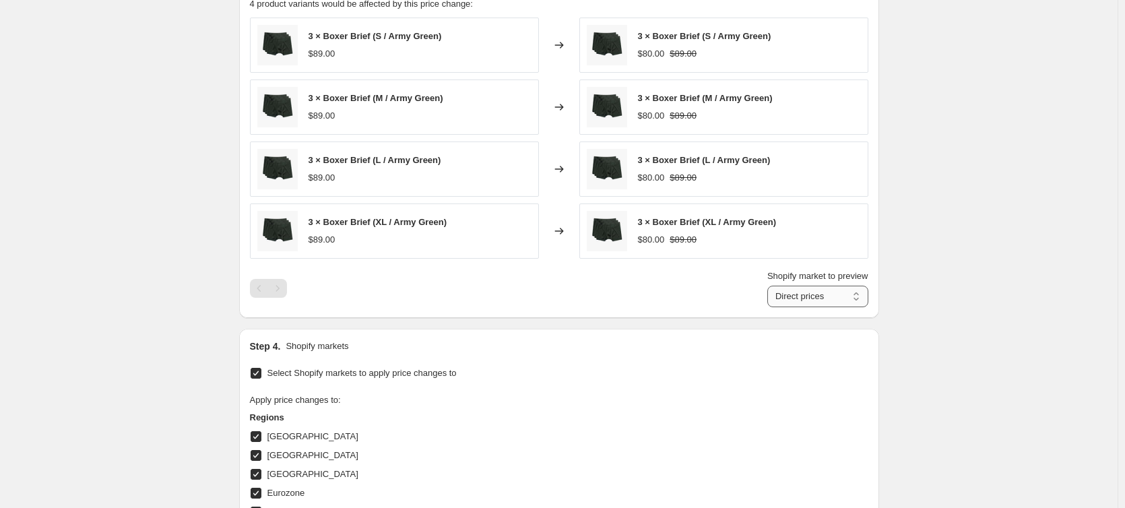
click at [843, 296] on select "Direct prices [GEOGRAPHIC_DATA] [GEOGRAPHIC_DATA] [GEOGRAPHIC_DATA] [GEOGRAPHIC…" at bounding box center [817, 297] width 101 height 22
click at [770, 307] on select "Direct prices [GEOGRAPHIC_DATA] [GEOGRAPHIC_DATA] [GEOGRAPHIC_DATA] [GEOGRAPHIC…" at bounding box center [817, 297] width 101 height 22
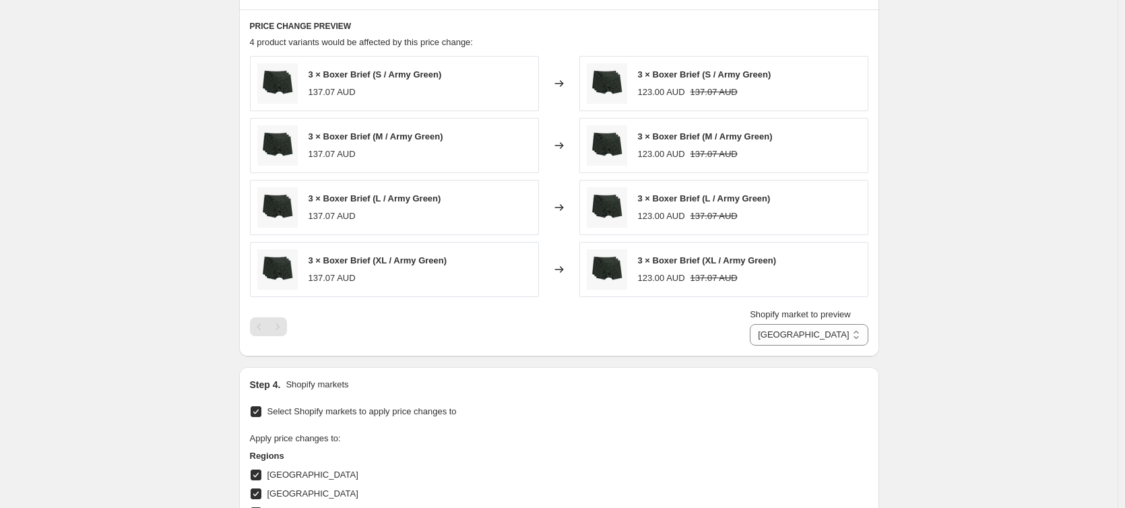
scroll to position [869, 0]
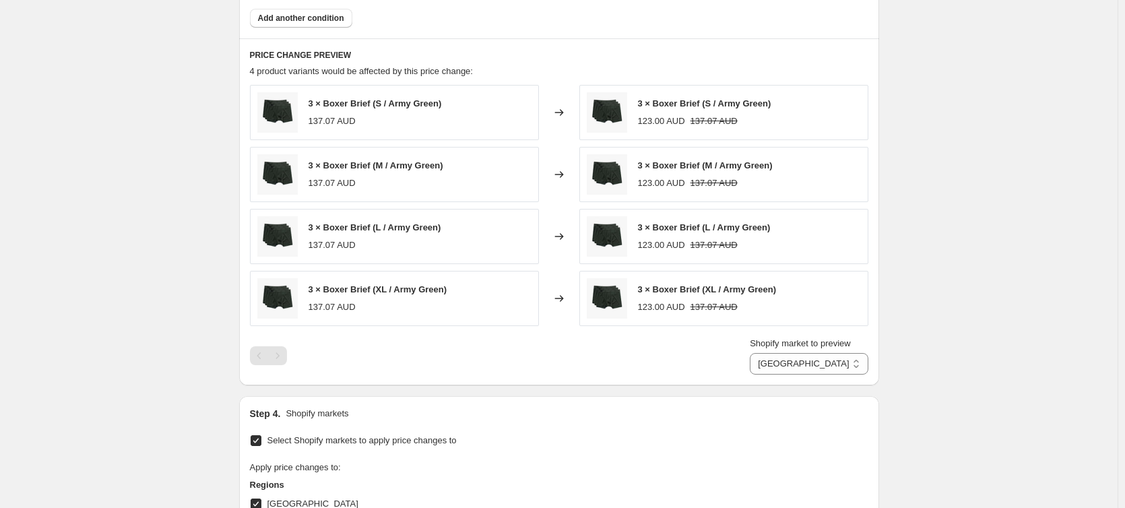
click at [962, 154] on div "Create new price [MEDICAL_DATA]. This page is ready Create new price [MEDICAL_D…" at bounding box center [559, 68] width 1118 height 1874
click at [966, 190] on div "Create new price [MEDICAL_DATA]. This page is ready Create new price [MEDICAL_D…" at bounding box center [559, 68] width 1118 height 1874
click at [805, 367] on select "Direct prices [GEOGRAPHIC_DATA] [GEOGRAPHIC_DATA] [GEOGRAPHIC_DATA] [GEOGRAPHIC…" at bounding box center [809, 364] width 118 height 22
drag, startPoint x: 983, startPoint y: 268, endPoint x: 885, endPoint y: 353, distance: 129.4
click at [983, 268] on div "Create new price [MEDICAL_DATA]. This page is ready Create new price [MEDICAL_D…" at bounding box center [559, 68] width 1118 height 1874
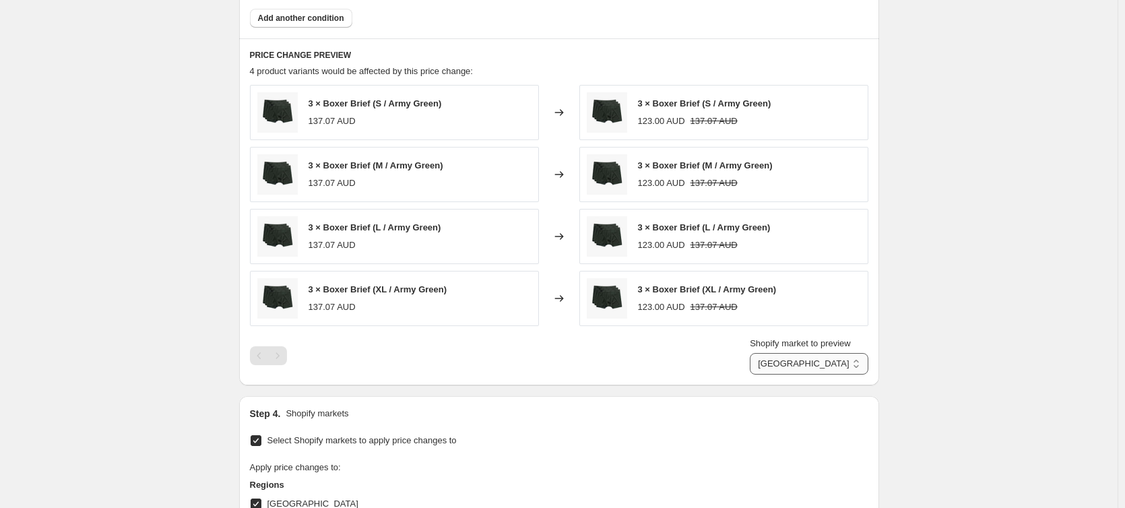
click at [841, 367] on select "Direct prices [GEOGRAPHIC_DATA] [GEOGRAPHIC_DATA] [GEOGRAPHIC_DATA] [GEOGRAPHIC…" at bounding box center [809, 364] width 118 height 22
click at [770, 375] on select "Direct prices [GEOGRAPHIC_DATA] [GEOGRAPHIC_DATA] [GEOGRAPHIC_DATA] [GEOGRAPHIC…" at bounding box center [809, 364] width 118 height 22
drag, startPoint x: 641, startPoint y: 187, endPoint x: 768, endPoint y: 189, distance: 126.7
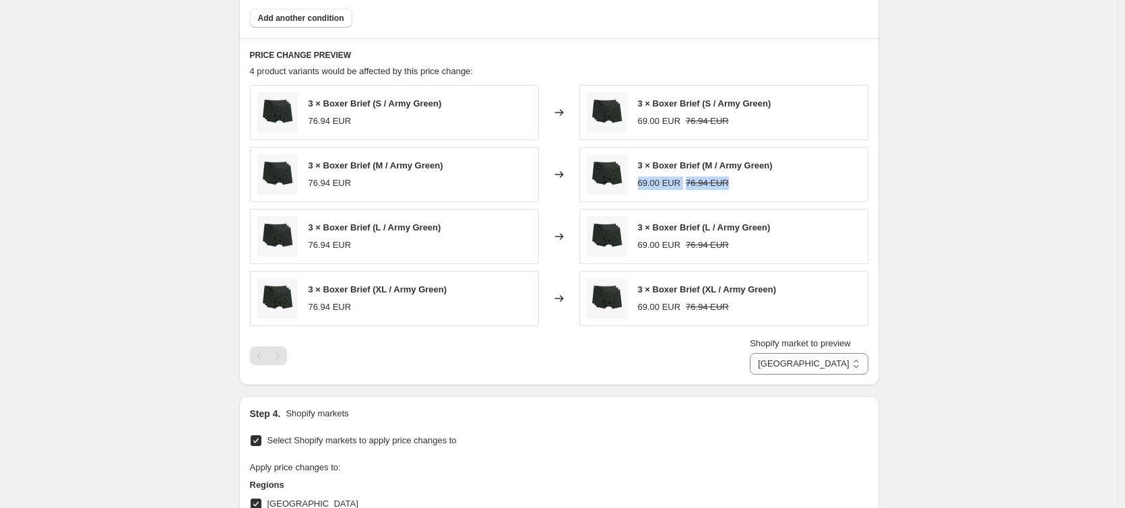
click at [747, 186] on div "69.00 EUR 76.94 EUR" at bounding box center [705, 183] width 135 height 13
click at [772, 189] on div "69.00 EUR 76.94 EUR" at bounding box center [705, 183] width 135 height 13
drag, startPoint x: 318, startPoint y: 185, endPoint x: 345, endPoint y: 185, distance: 27.0
click at [345, 185] on div "76.94 EUR" at bounding box center [330, 183] width 43 height 13
click at [360, 185] on div "76.94 EUR" at bounding box center [376, 183] width 135 height 13
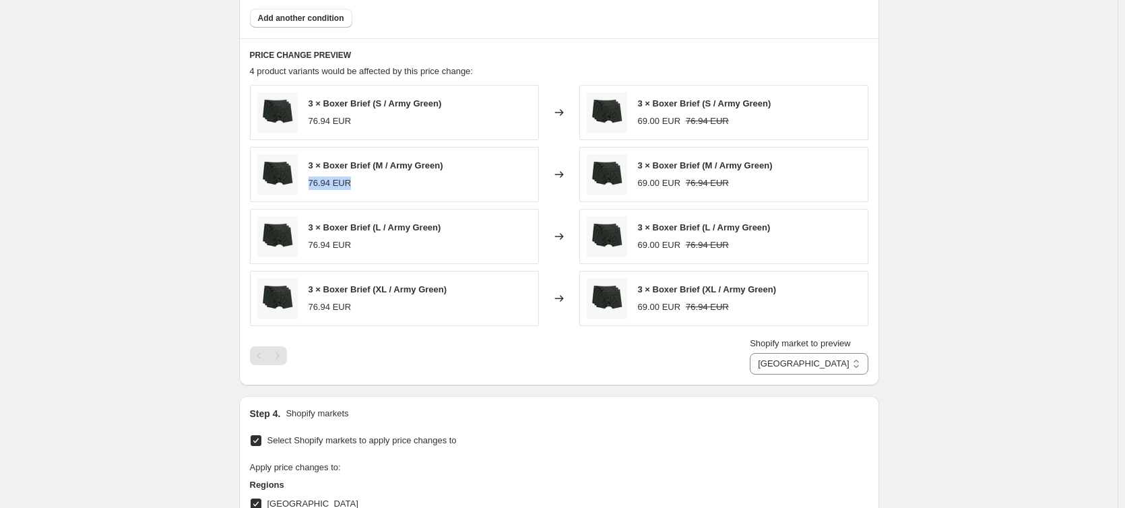
drag, startPoint x: 335, startPoint y: 185, endPoint x: 311, endPoint y: 185, distance: 24.3
click at [311, 185] on div "3 × Boxer Brief (M / Army Green) 76.94 EUR" at bounding box center [394, 174] width 289 height 55
click at [362, 183] on div "76.94 EUR" at bounding box center [376, 183] width 135 height 13
click at [823, 362] on select "Direct prices [GEOGRAPHIC_DATA] [GEOGRAPHIC_DATA] [GEOGRAPHIC_DATA] [GEOGRAPHIC…" at bounding box center [809, 364] width 118 height 22
click at [770, 375] on select "Direct prices [GEOGRAPHIC_DATA] [GEOGRAPHIC_DATA] [GEOGRAPHIC_DATA] [GEOGRAPHIC…" at bounding box center [809, 364] width 118 height 22
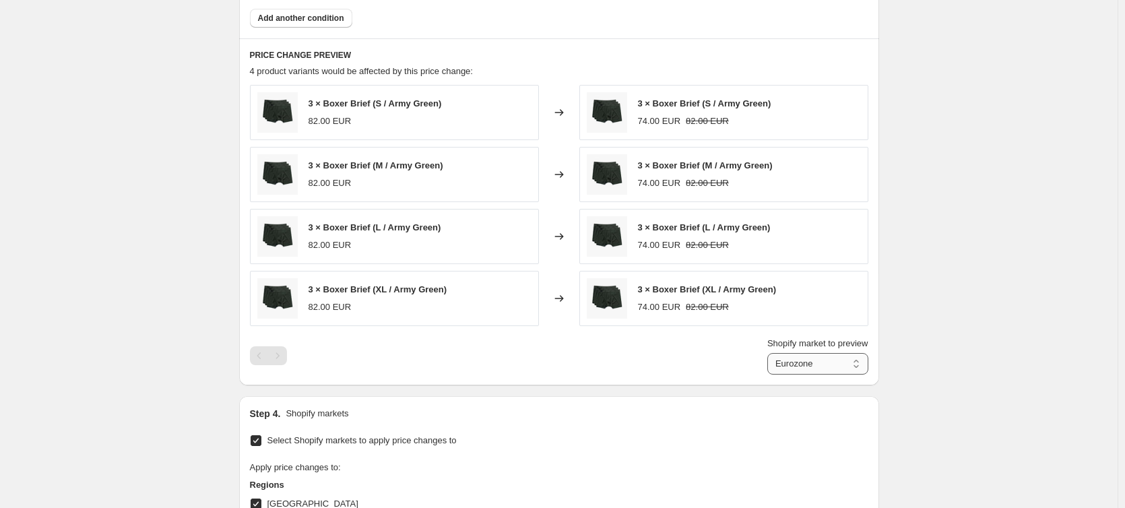
click at [845, 367] on select "Direct prices [GEOGRAPHIC_DATA] [GEOGRAPHIC_DATA] [GEOGRAPHIC_DATA] [GEOGRAPHIC…" at bounding box center [817, 364] width 101 height 22
select select "21627047"
click at [770, 375] on select "Direct prices [GEOGRAPHIC_DATA] [GEOGRAPHIC_DATA] [GEOGRAPHIC_DATA] [GEOGRAPHIC…" at bounding box center [817, 364] width 101 height 22
click at [953, 258] on div "Create new price [MEDICAL_DATA]. This page is ready Create new price [MEDICAL_D…" at bounding box center [559, 68] width 1118 height 1874
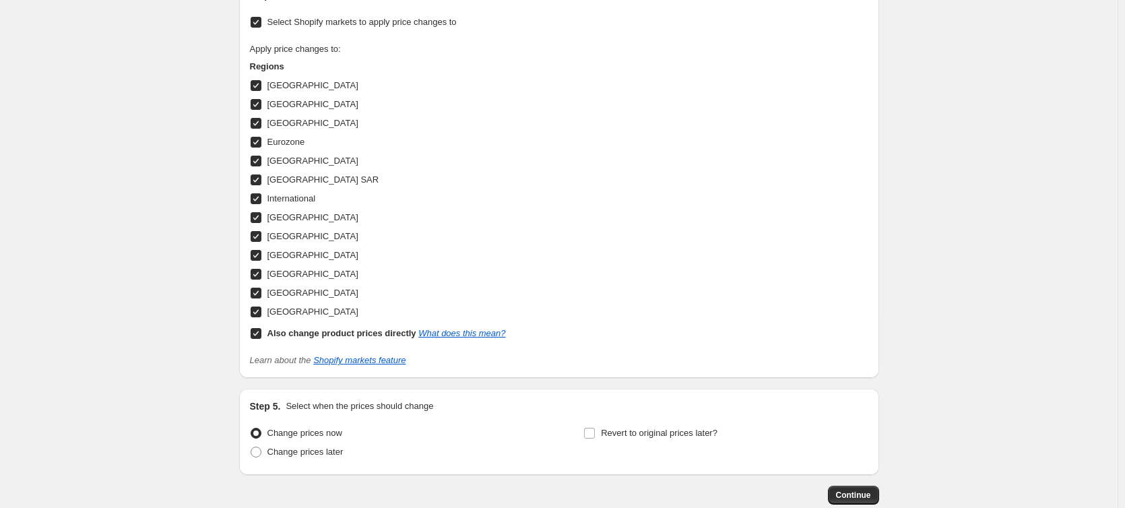
scroll to position [1367, 0]
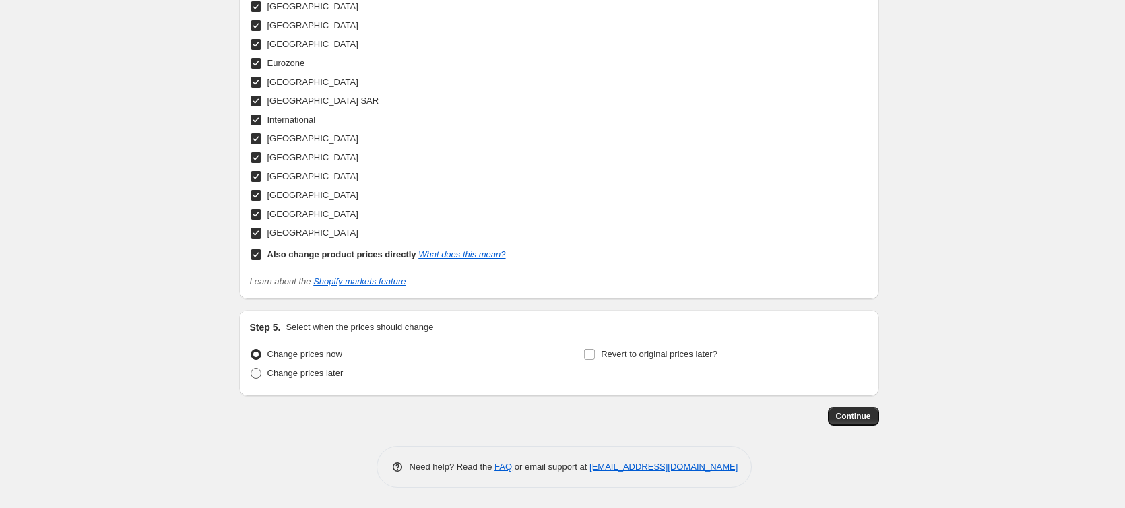
click at [314, 368] on span "Change prices later" at bounding box center [305, 373] width 76 height 10
click at [251, 368] on input "Change prices later" at bounding box center [251, 368] width 1 height 1
radio input "true"
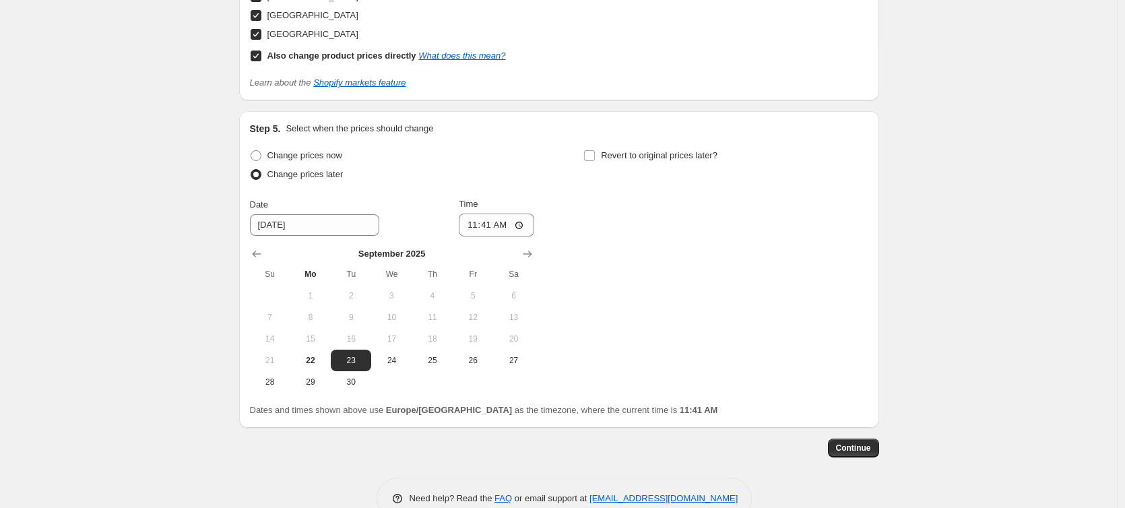
scroll to position [1530, 0]
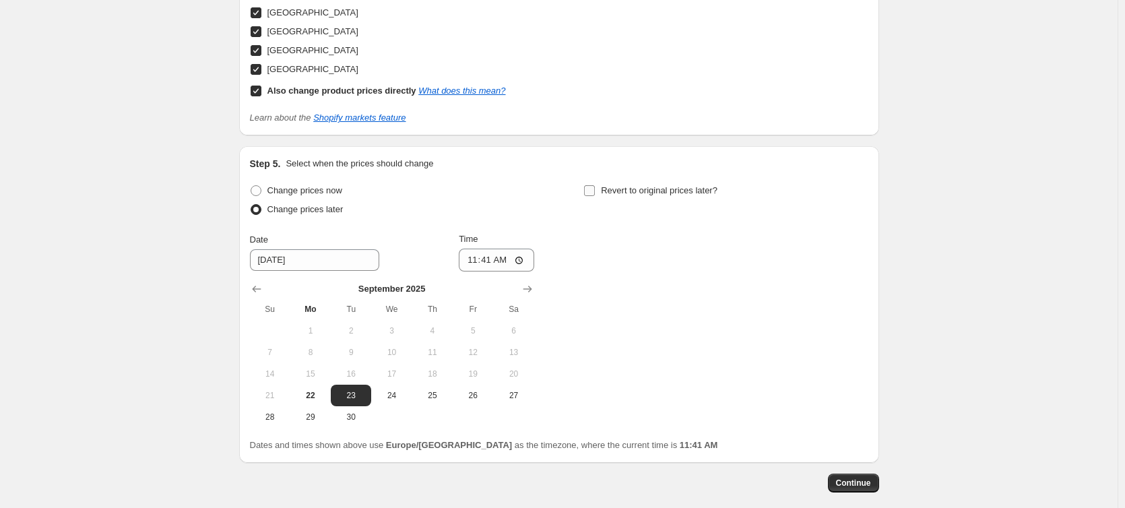
click at [626, 184] on label "Revert to original prices later?" at bounding box center [650, 190] width 134 height 19
click at [595, 185] on input "Revert to original prices later?" at bounding box center [589, 190] width 11 height 11
checkbox input "true"
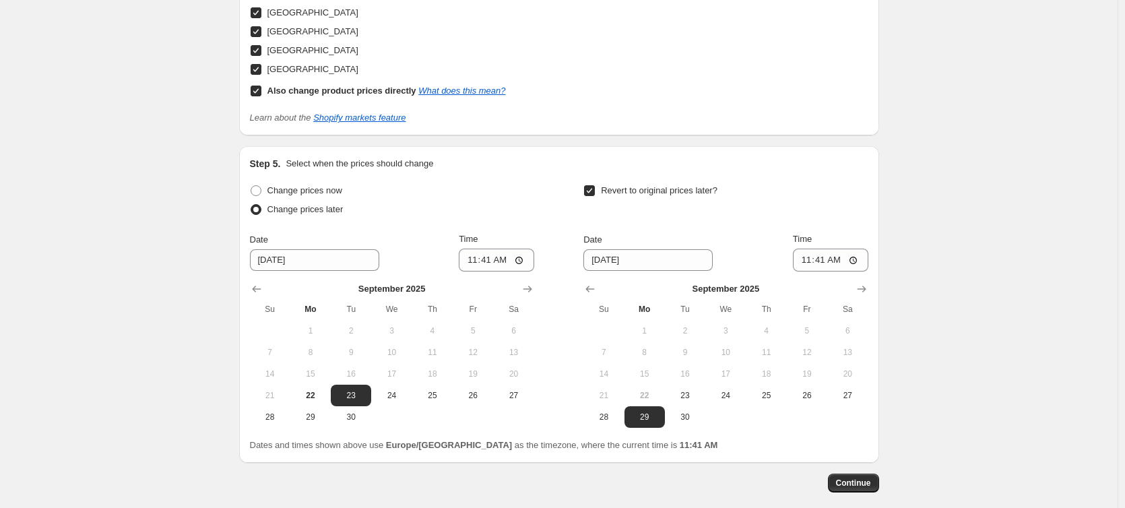
click at [847, 259] on input "11:41" at bounding box center [830, 260] width 75 height 23
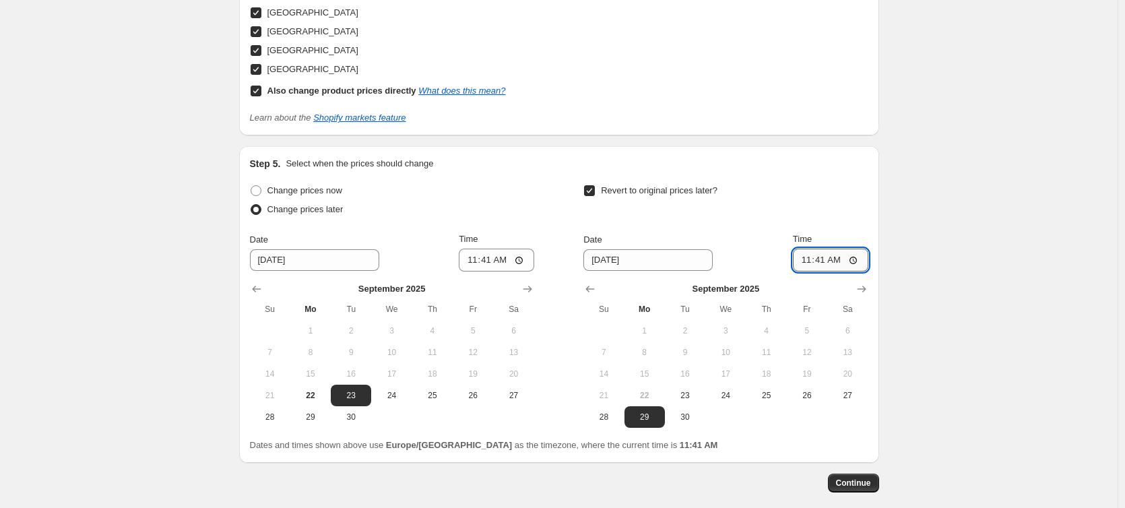
click at [855, 258] on input "11:41" at bounding box center [830, 260] width 75 height 23
type input "11:44"
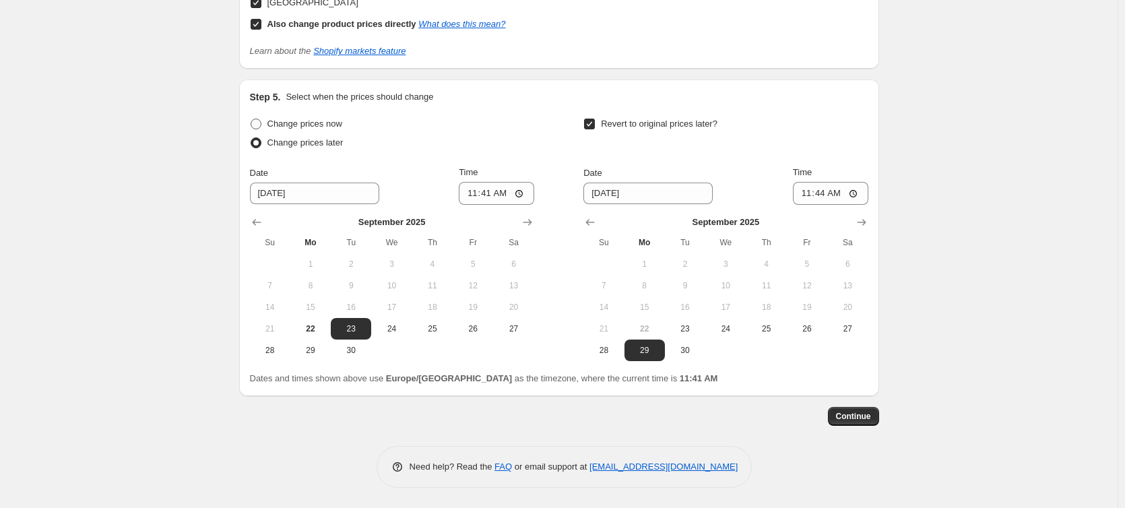
click at [339, 126] on span "Change prices now" at bounding box center [304, 124] width 75 height 10
click at [251, 119] on input "Change prices now" at bounding box center [251, 119] width 1 height 1
radio input "true"
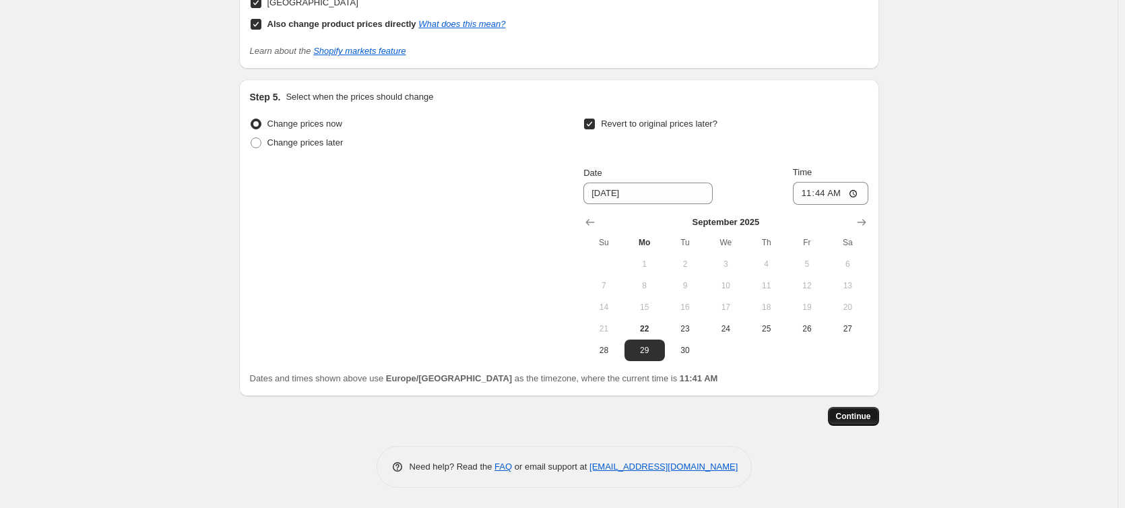
click at [856, 414] on span "Continue" at bounding box center [853, 416] width 35 height 11
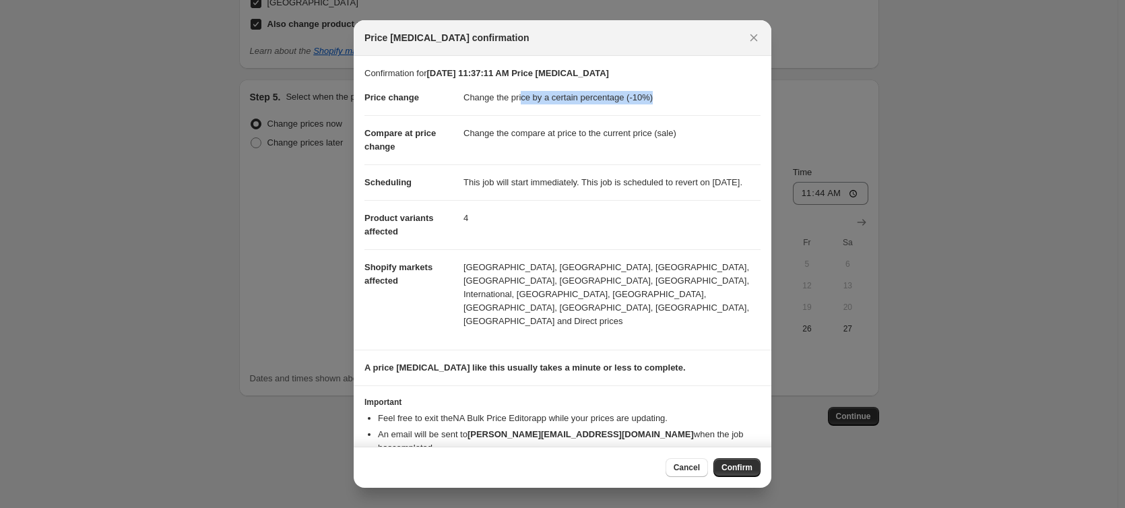
drag, startPoint x: 541, startPoint y: 96, endPoint x: 535, endPoint y: 135, distance: 39.5
click at [649, 98] on dd "Change the price by a certain percentage (-10%)" at bounding box center [612, 97] width 297 height 35
drag, startPoint x: 503, startPoint y: 135, endPoint x: 681, endPoint y: 133, distance: 177.9
click at [680, 133] on dd "Change the compare at price to the current price (sale)" at bounding box center [612, 133] width 297 height 36
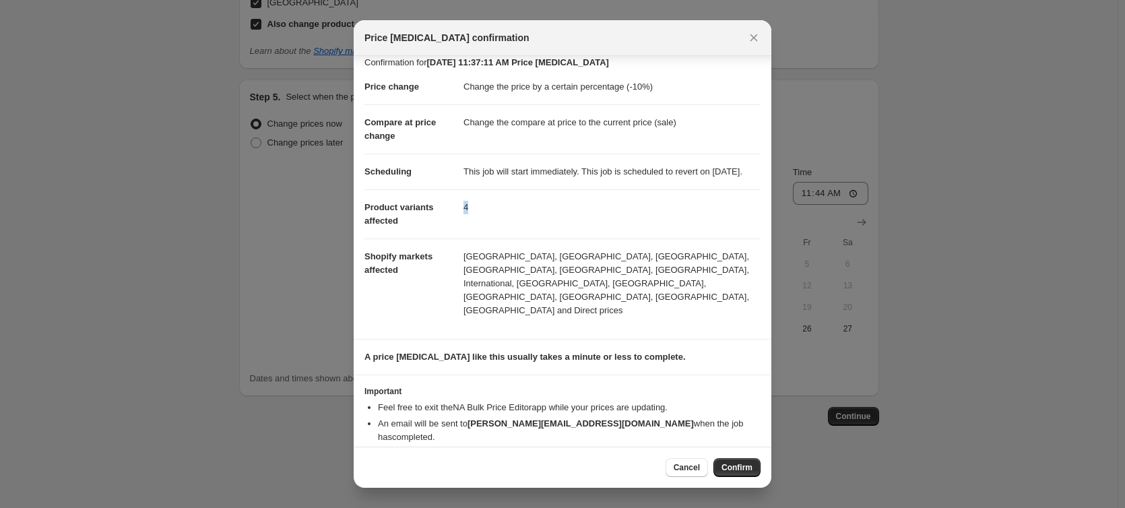
drag, startPoint x: 478, startPoint y: 225, endPoint x: 462, endPoint y: 225, distance: 15.5
click at [464, 225] on dd "4" at bounding box center [612, 207] width 297 height 36
click at [482, 216] on dd "4" at bounding box center [612, 207] width 297 height 36
drag, startPoint x: 430, startPoint y: 406, endPoint x: 617, endPoint y: 406, distance: 187.3
click at [610, 417] on li "An email will be sent to [PERSON_NAME][EMAIL_ADDRESS][DOMAIN_NAME] when the job…" at bounding box center [569, 430] width 383 height 27
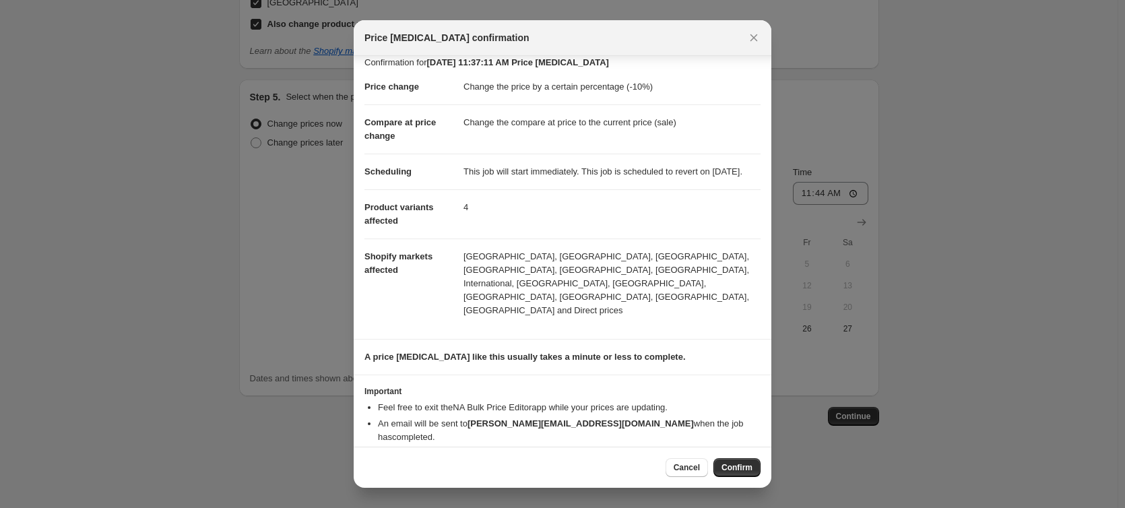
click at [646, 417] on li "An email will be sent to [PERSON_NAME][EMAIL_ADDRESS][DOMAIN_NAME] when the job…" at bounding box center [569, 430] width 383 height 27
click at [714, 417] on li "An email will be sent to [PERSON_NAME][EMAIL_ADDRESS][DOMAIN_NAME] when the job…" at bounding box center [569, 430] width 383 height 27
click at [712, 417] on li "An email will be sent to [PERSON_NAME][EMAIL_ADDRESS][DOMAIN_NAME] when the job…" at bounding box center [569, 430] width 383 height 27
click at [712, 447] on li "You can update your confirmation email address from your Settings ." at bounding box center [569, 453] width 383 height 13
click at [742, 468] on span "Confirm" at bounding box center [737, 467] width 31 height 11
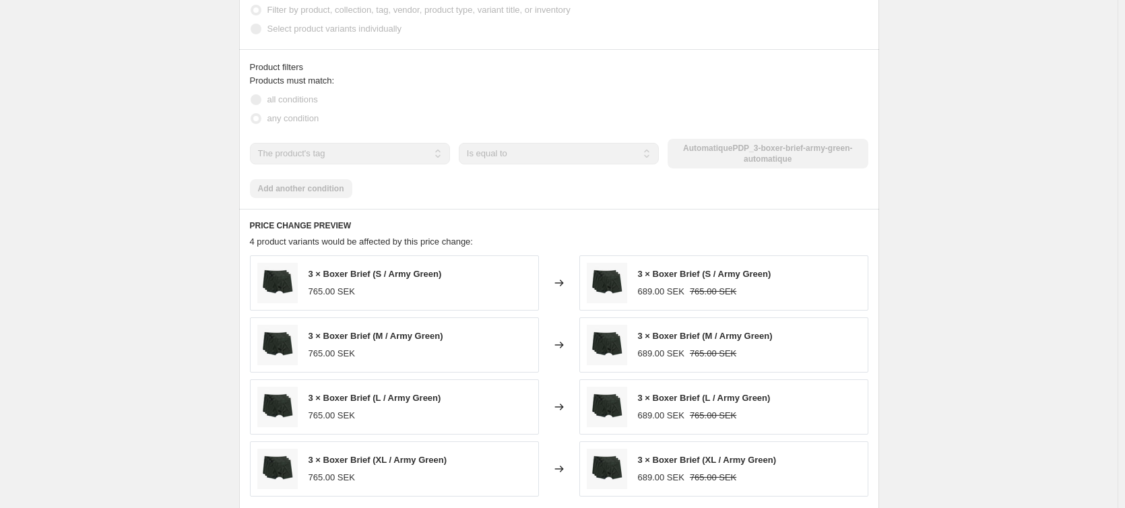
scroll to position [924, 0]
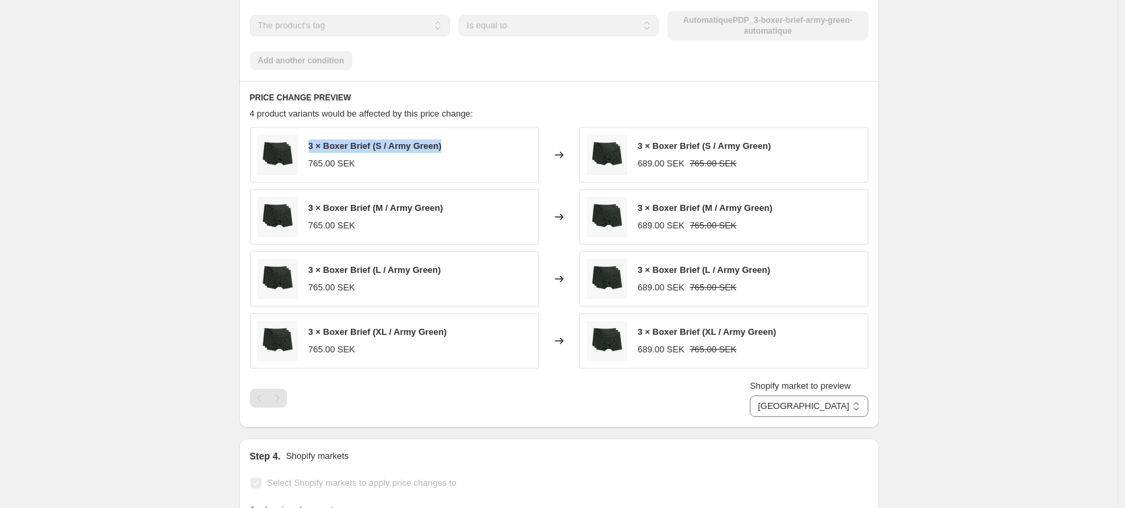
drag, startPoint x: 311, startPoint y: 146, endPoint x: 447, endPoint y: 141, distance: 136.2
click at [447, 141] on div "3 × Boxer Brief (S / Army Green) 765.00 SEK" at bounding box center [394, 154] width 289 height 55
copy span "3 × Boxer Brief (S / Army Green)"
click at [1021, 185] on div "[DATE] 11:37:11 AM Price [MEDICAL_DATA]. This page is ready [DATE] 11:37:11 AM …" at bounding box center [559, 162] width 1118 height 2172
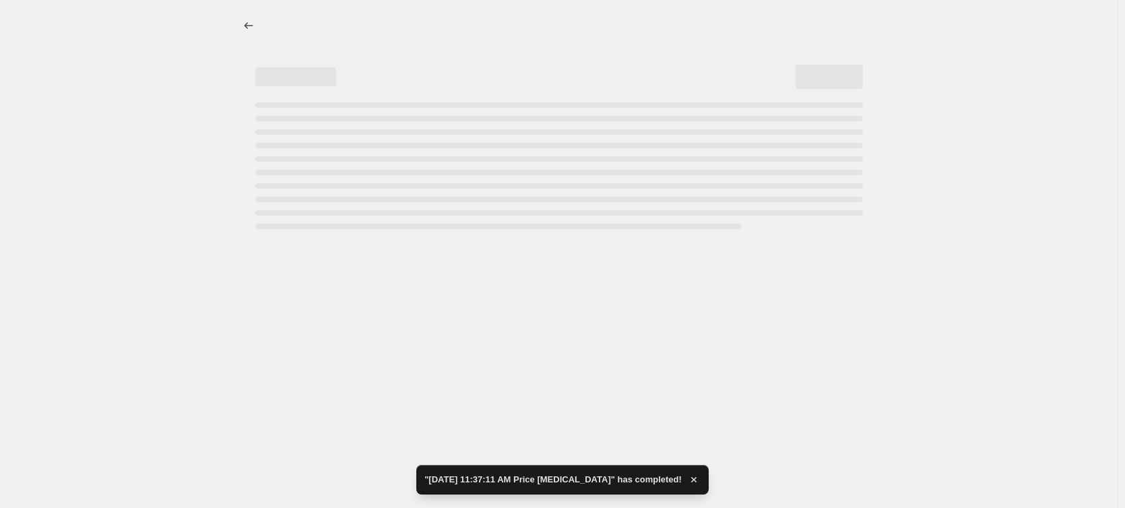
scroll to position [0, 0]
select select "percentage"
select select "tag"
select select "21627047"
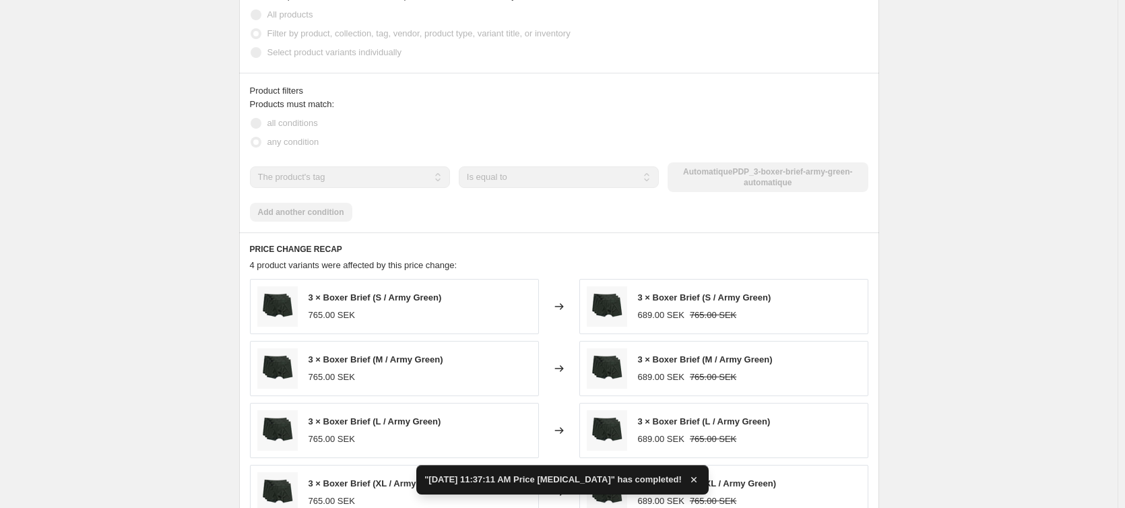
scroll to position [809, 0]
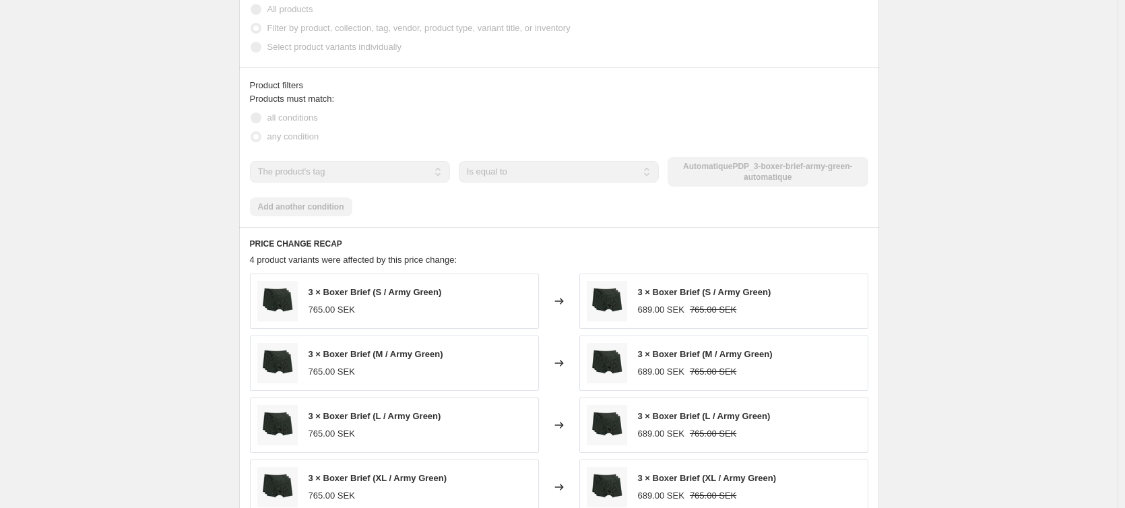
drag, startPoint x: 800, startPoint y: 193, endPoint x: 692, endPoint y: 180, distance: 108.6
click at [692, 180] on div "AutomatiquePDP_3-boxer-brief-army-green-automatique" at bounding box center [768, 172] width 200 height 30
drag, startPoint x: 688, startPoint y: 180, endPoint x: 834, endPoint y: 199, distance: 147.4
click at [834, 187] on div "AutomatiquePDP_3-boxer-brief-army-green-automatique" at bounding box center [768, 172] width 200 height 30
drag, startPoint x: 733, startPoint y: 180, endPoint x: 816, endPoint y: 192, distance: 83.8
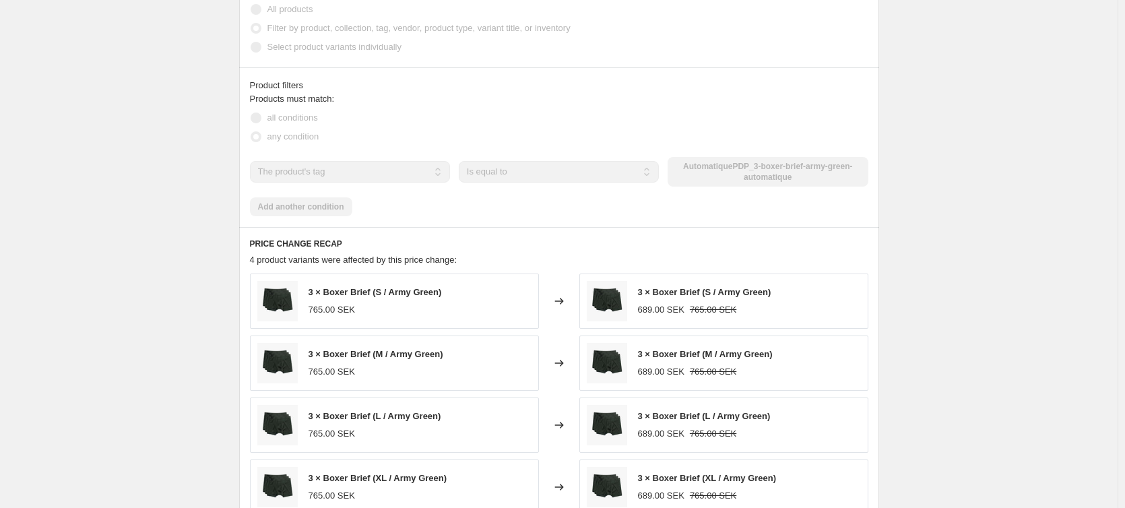
click at [816, 187] on div "AutomatiquePDP_3-boxer-brief-army-green-automatique" at bounding box center [768, 172] width 200 height 30
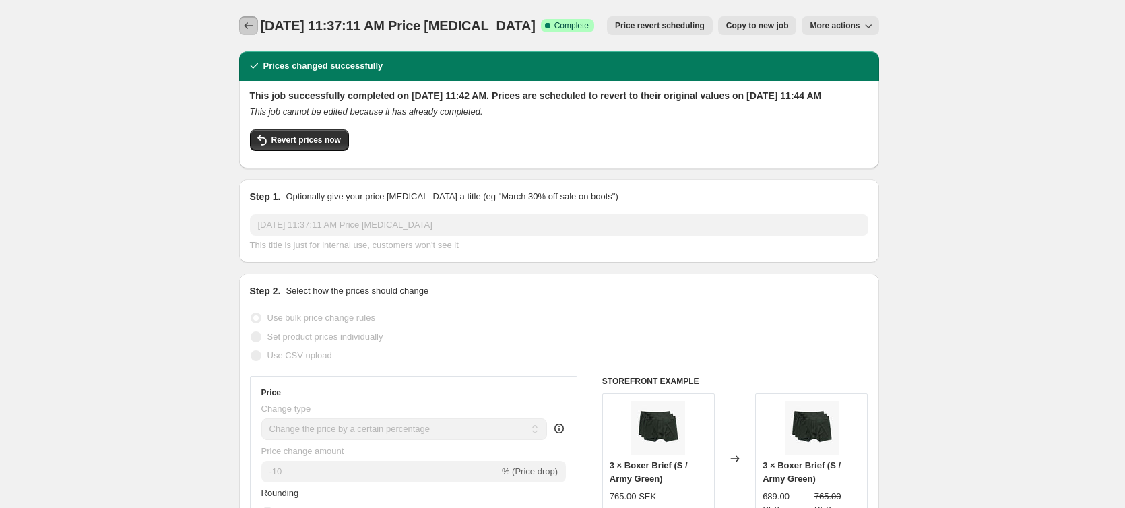
click at [258, 23] on button "Price change jobs" at bounding box center [248, 25] width 19 height 19
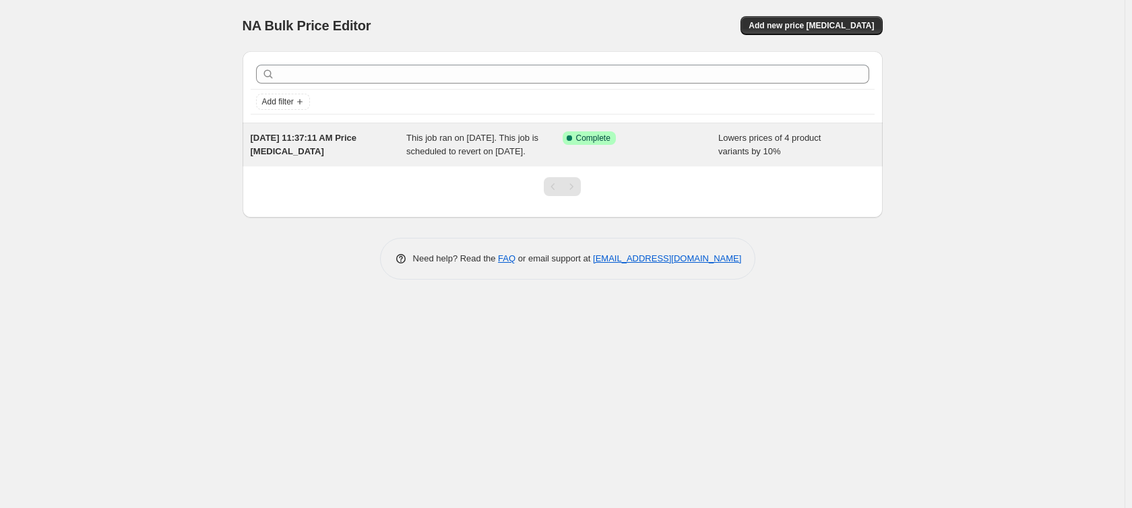
click at [369, 150] on div "[DATE] 11:37:11 AM Price [MEDICAL_DATA]" at bounding box center [329, 144] width 156 height 27
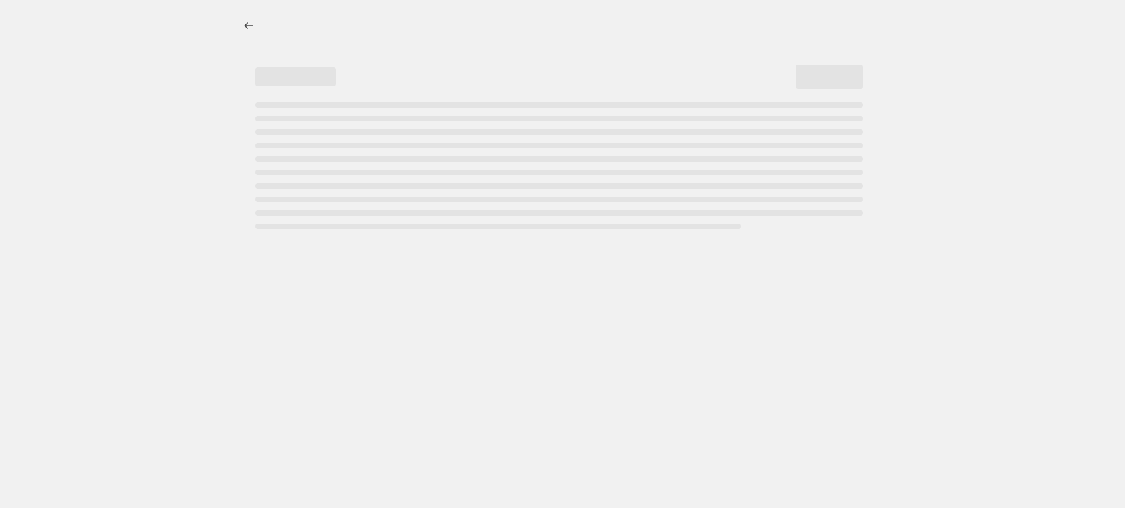
select select "percentage"
select select "tag"
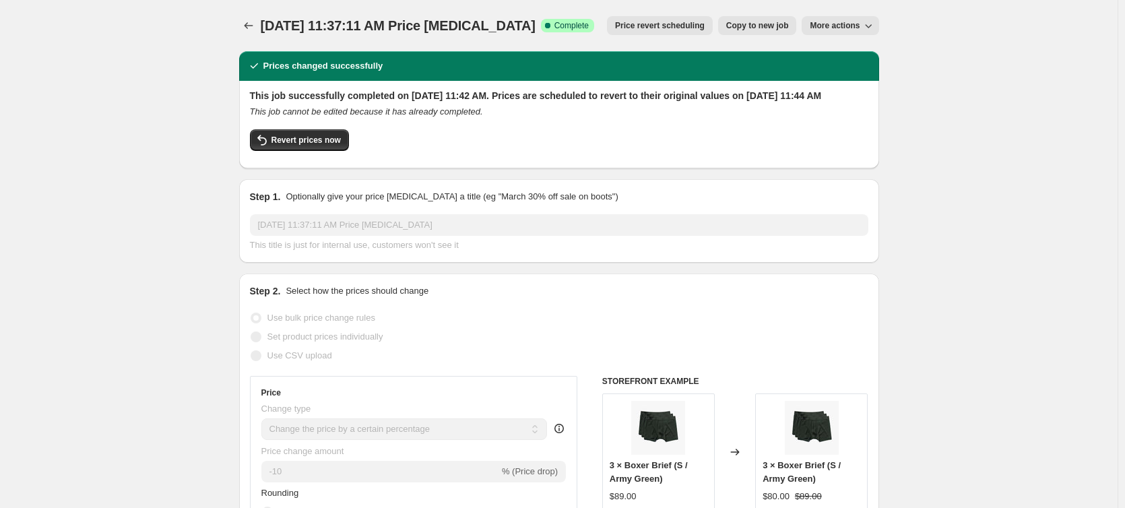
click at [817, 96] on h2 "This job successfully completed on [DATE] 11:42 AM. Prices are scheduled to rev…" at bounding box center [559, 95] width 619 height 13
drag, startPoint x: 251, startPoint y: 108, endPoint x: 273, endPoint y: 108, distance: 21.6
click at [273, 108] on div "This job successfully completed on [DATE] 11:42 AM. Prices are scheduled to rev…" at bounding box center [559, 125] width 640 height 88
click at [313, 146] on span "Revert prices now" at bounding box center [306, 140] width 69 height 11
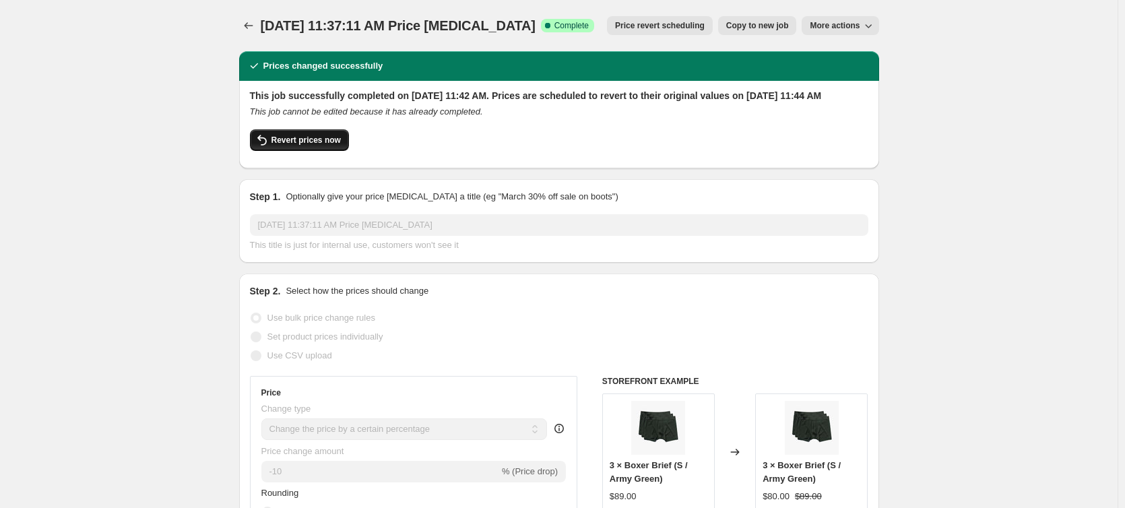
checkbox input "false"
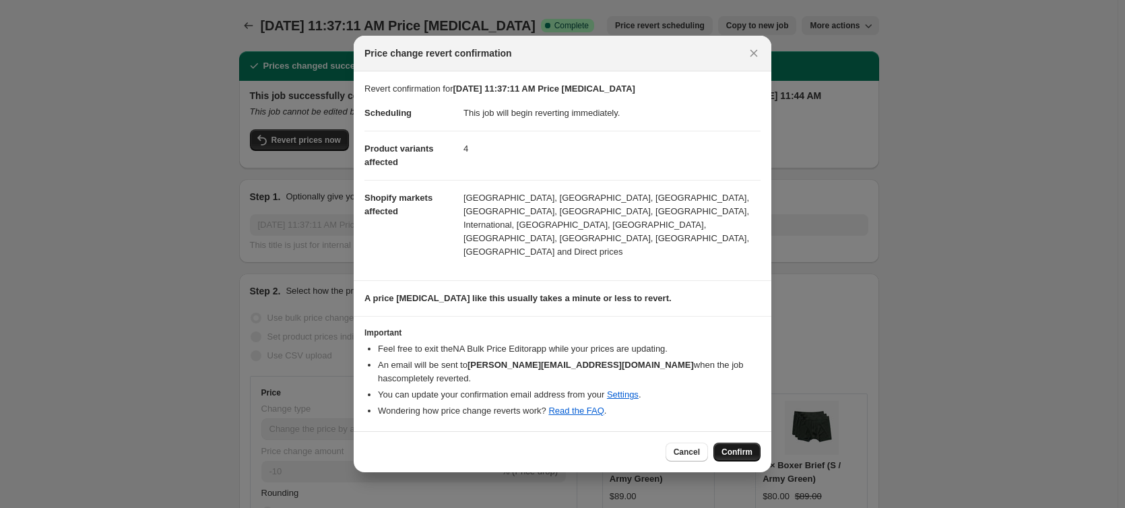
click at [738, 443] on button "Confirm" at bounding box center [737, 452] width 47 height 19
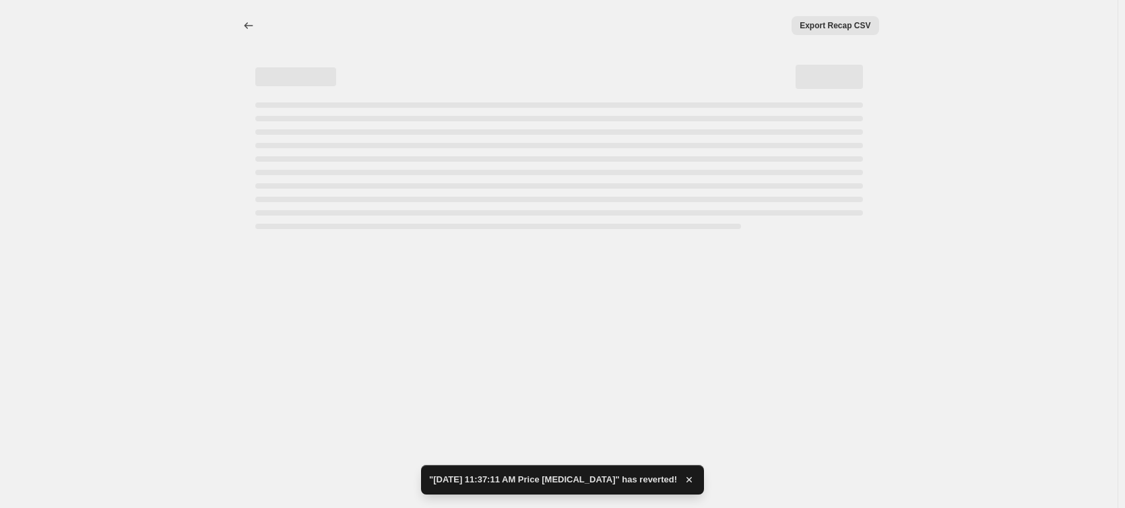
select select "percentage"
select select "tag"
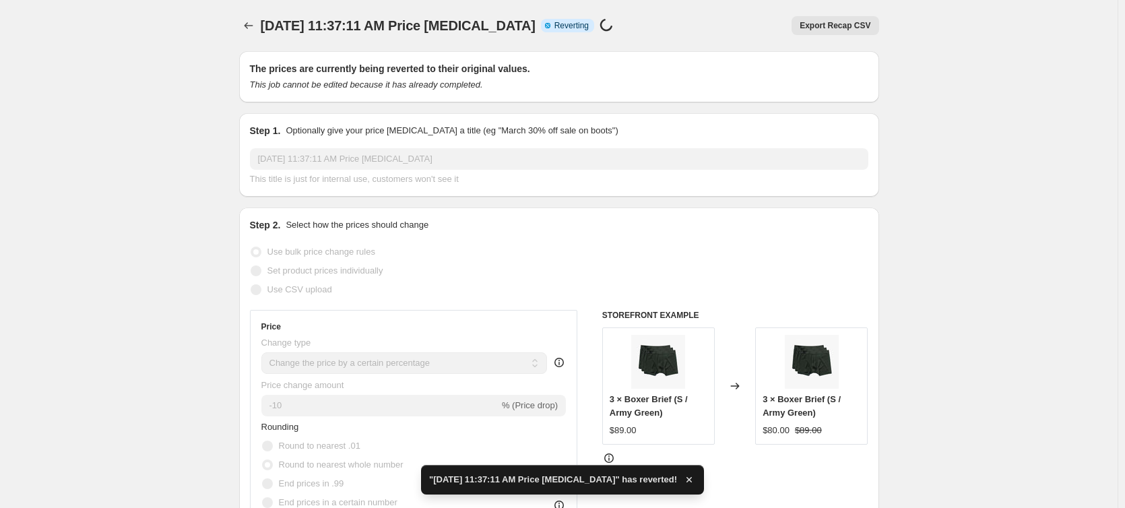
checkbox input "true"
